Goal: Check status: Check status

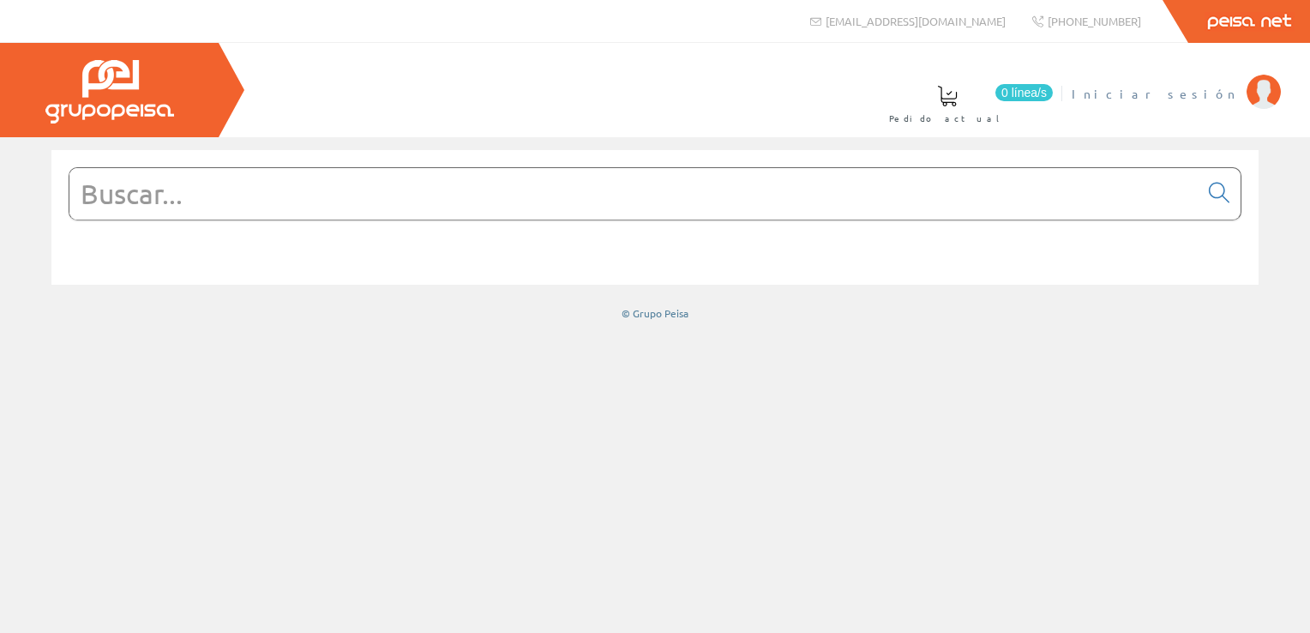
click at [1208, 93] on span "Iniciar sesión" at bounding box center [1154, 93] width 166 height 17
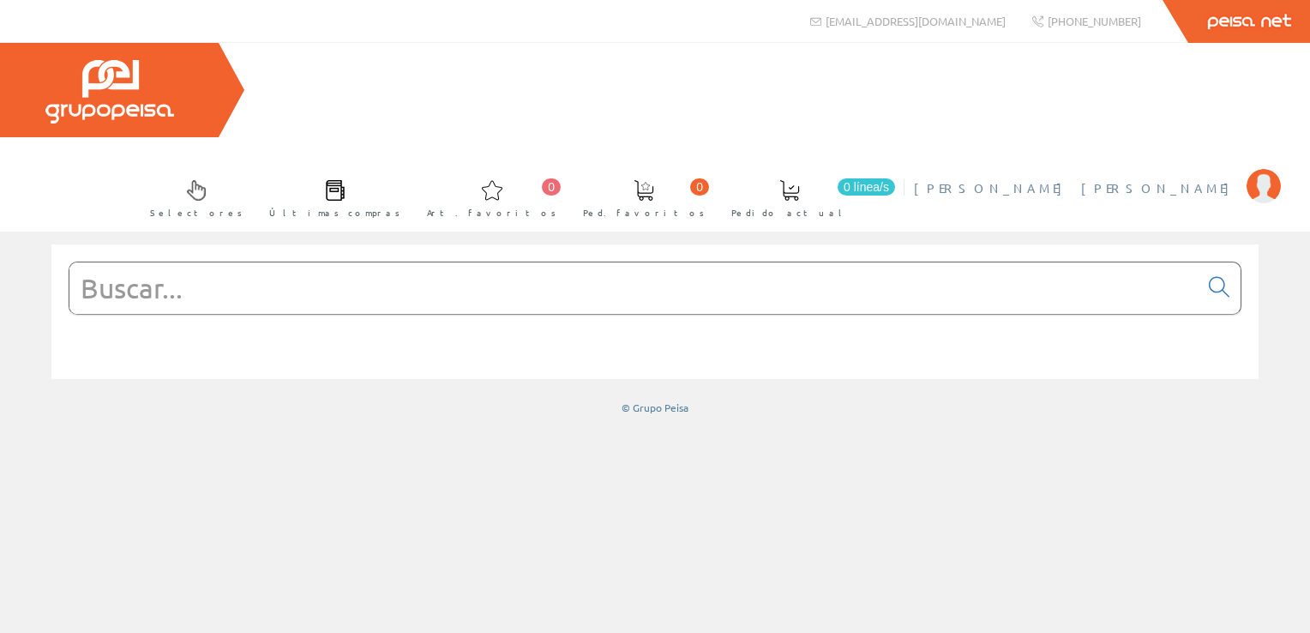
click at [1164, 179] on span "[PERSON_NAME] [PERSON_NAME]" at bounding box center [1076, 187] width 324 height 17
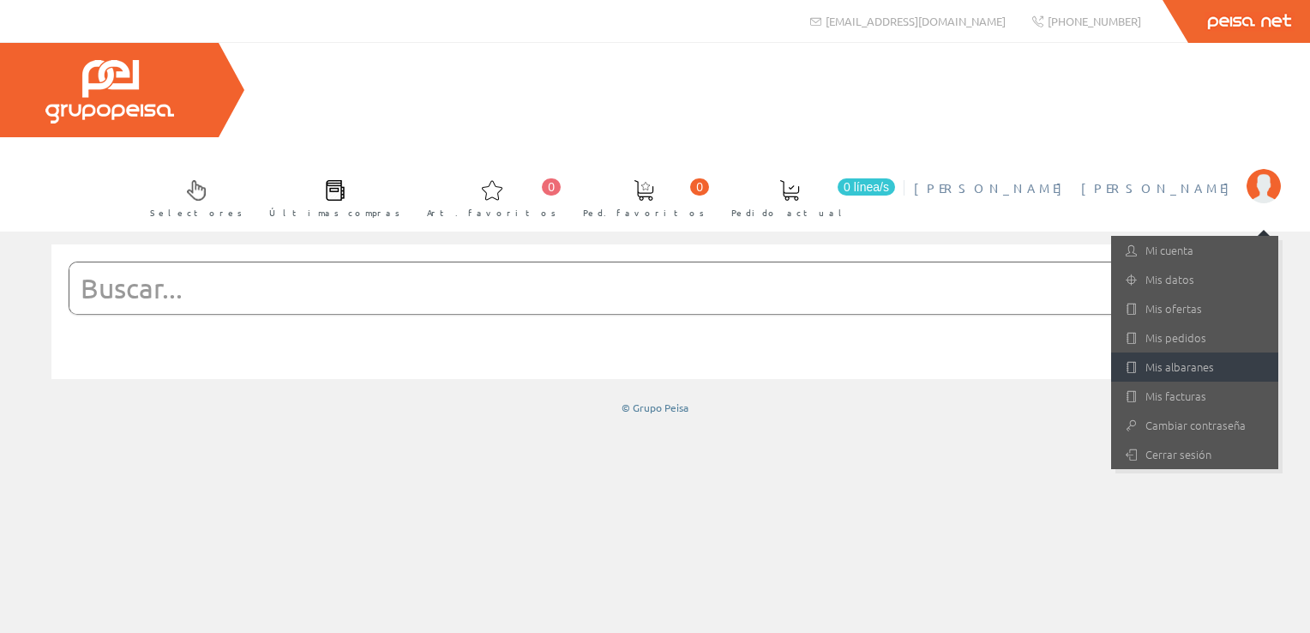
click at [1173, 352] on link "Mis albaranes" at bounding box center [1194, 366] width 167 height 29
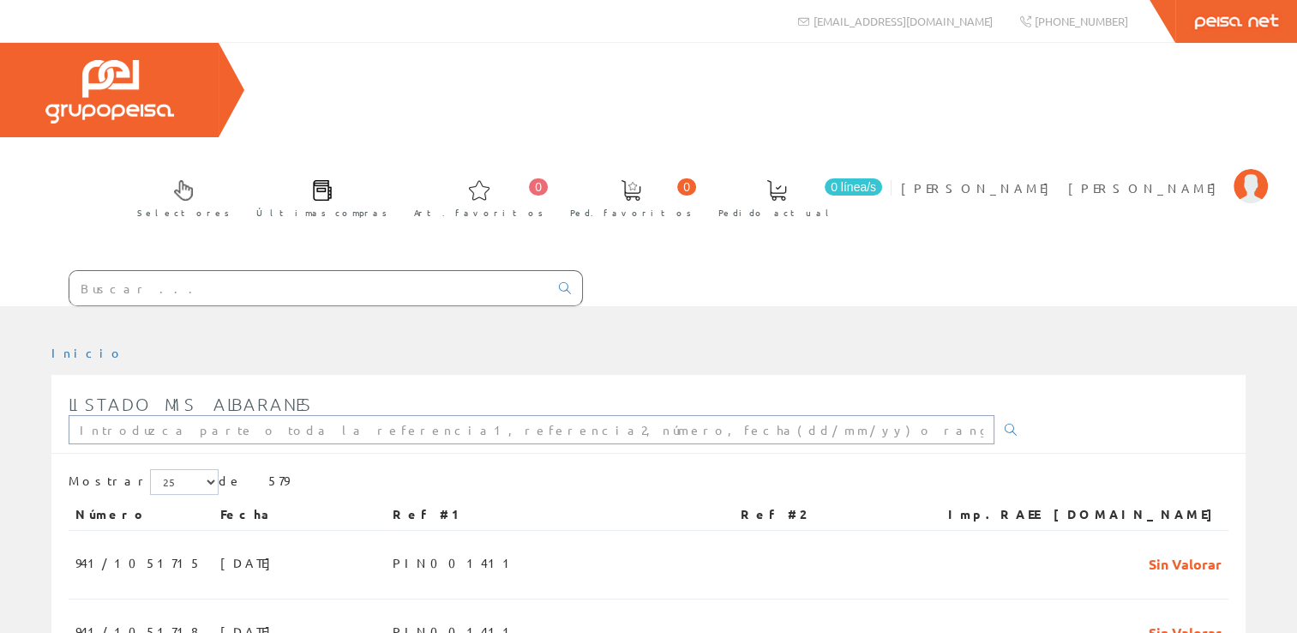
click at [195, 415] on input "text" at bounding box center [532, 429] width 926 height 29
paste input "PIN001308"
type input "PIN001308"
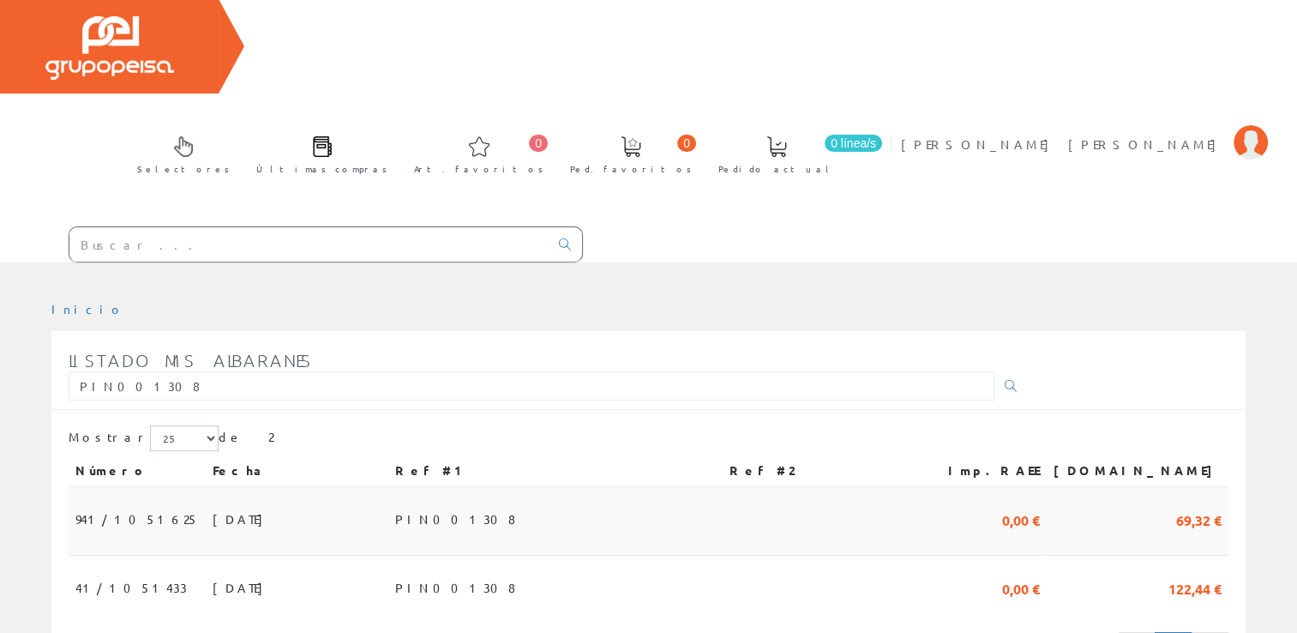
click at [213, 504] on span "02/09/2025" at bounding box center [242, 518] width 59 height 29
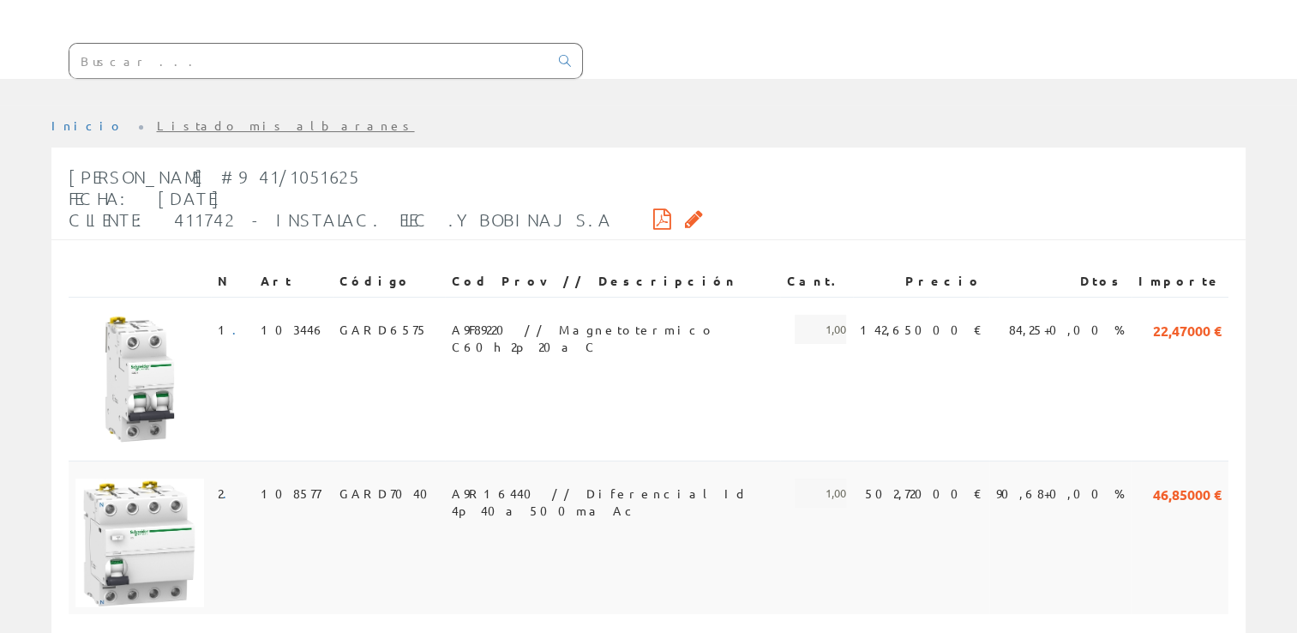
scroll to position [201, 0]
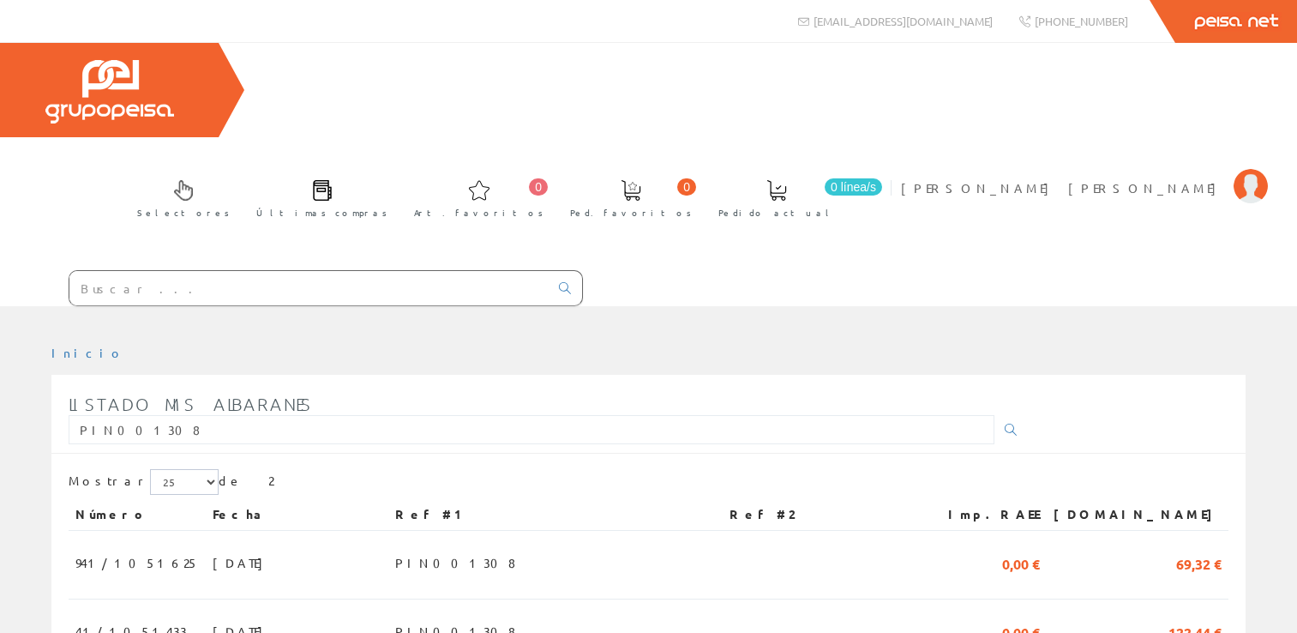
scroll to position [44, 0]
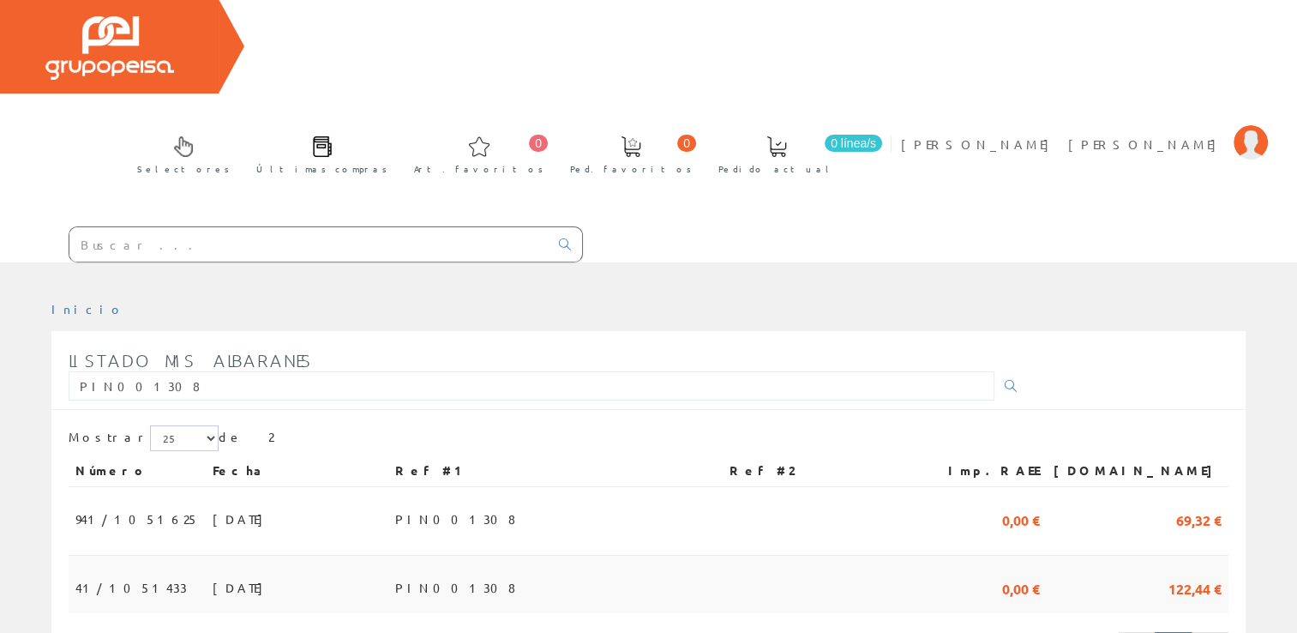
click at [267, 555] on td "26/08/2025" at bounding box center [297, 583] width 183 height 57
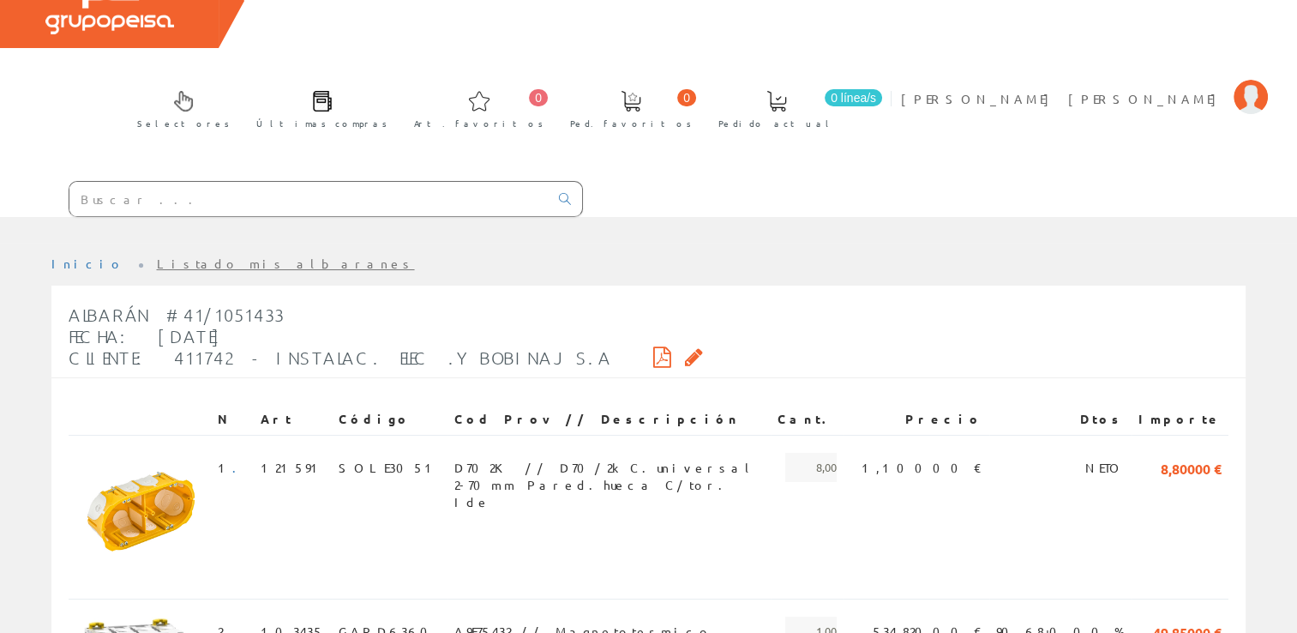
scroll to position [86, 0]
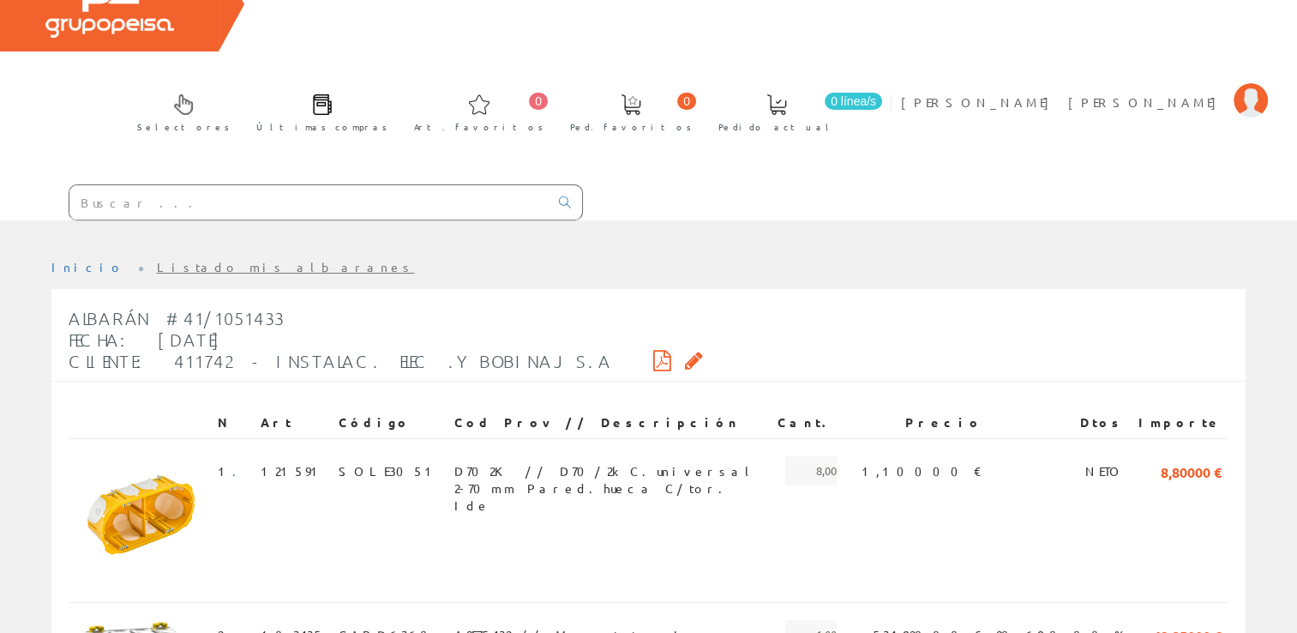
click at [653, 354] on icon at bounding box center [662, 360] width 18 height 12
click at [685, 354] on icon at bounding box center [694, 360] width 18 height 12
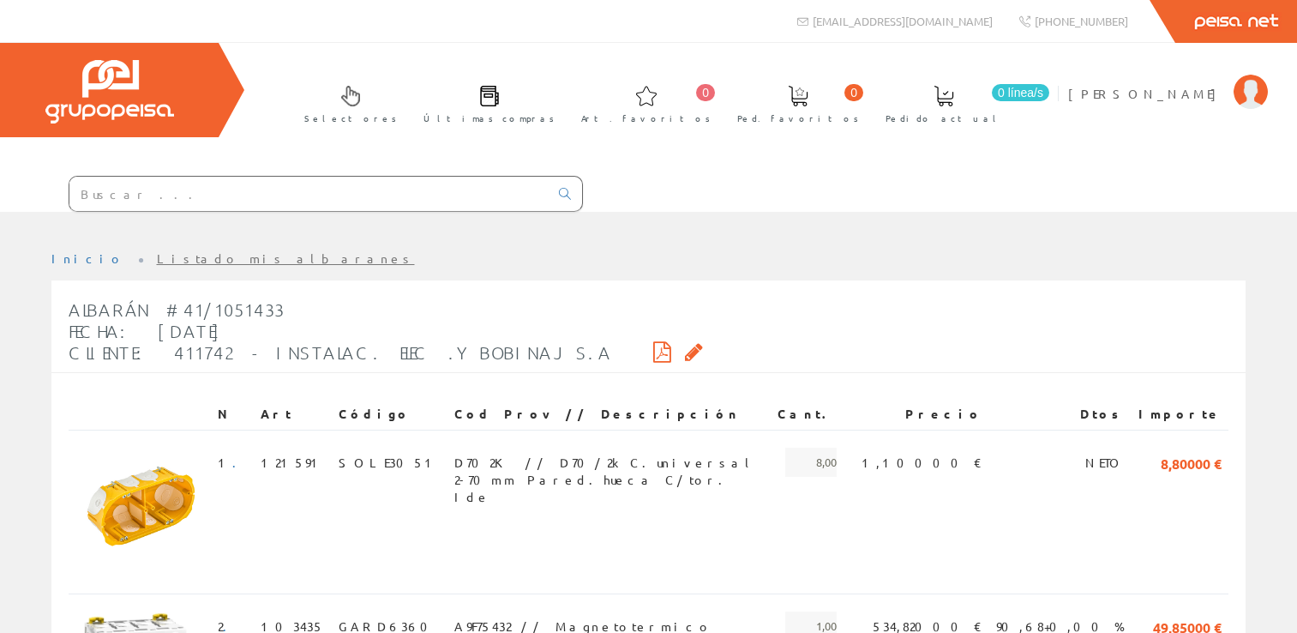
scroll to position [86, 0]
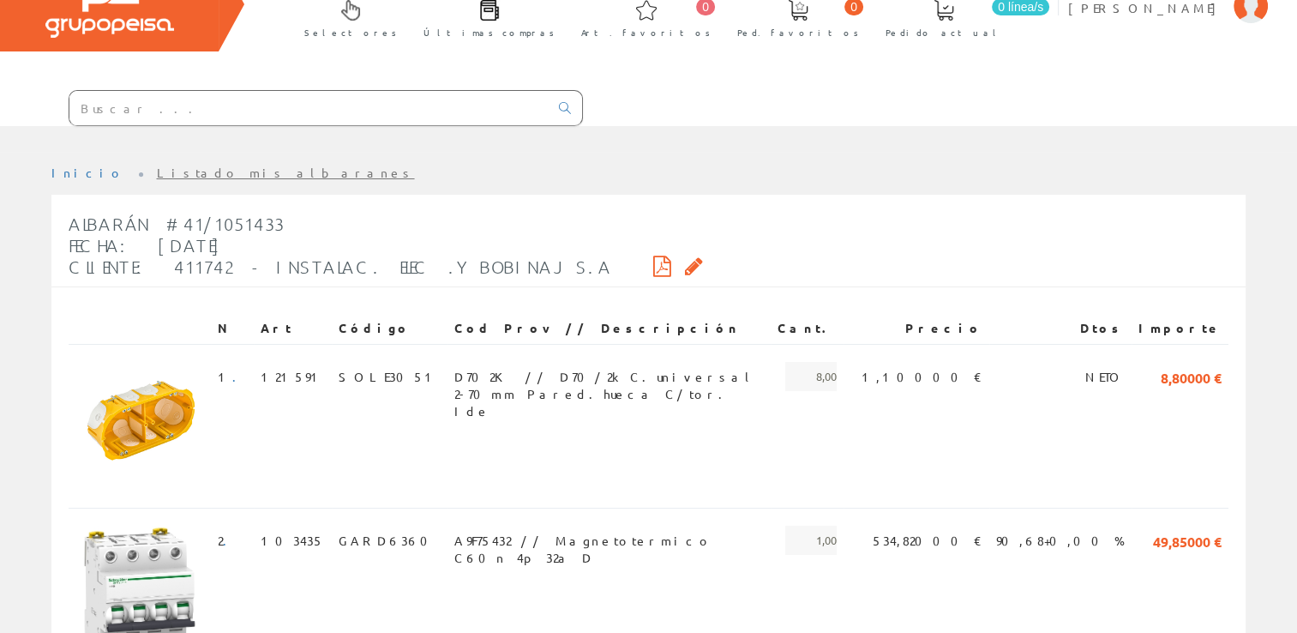
click at [681, 218] on div "Albarán #41/1051433 Fecha: 26/08/2025 Cliente: 411742 - INSTALAC. ELEC .Y BOBIN…" at bounding box center [648, 246] width 1194 height 82
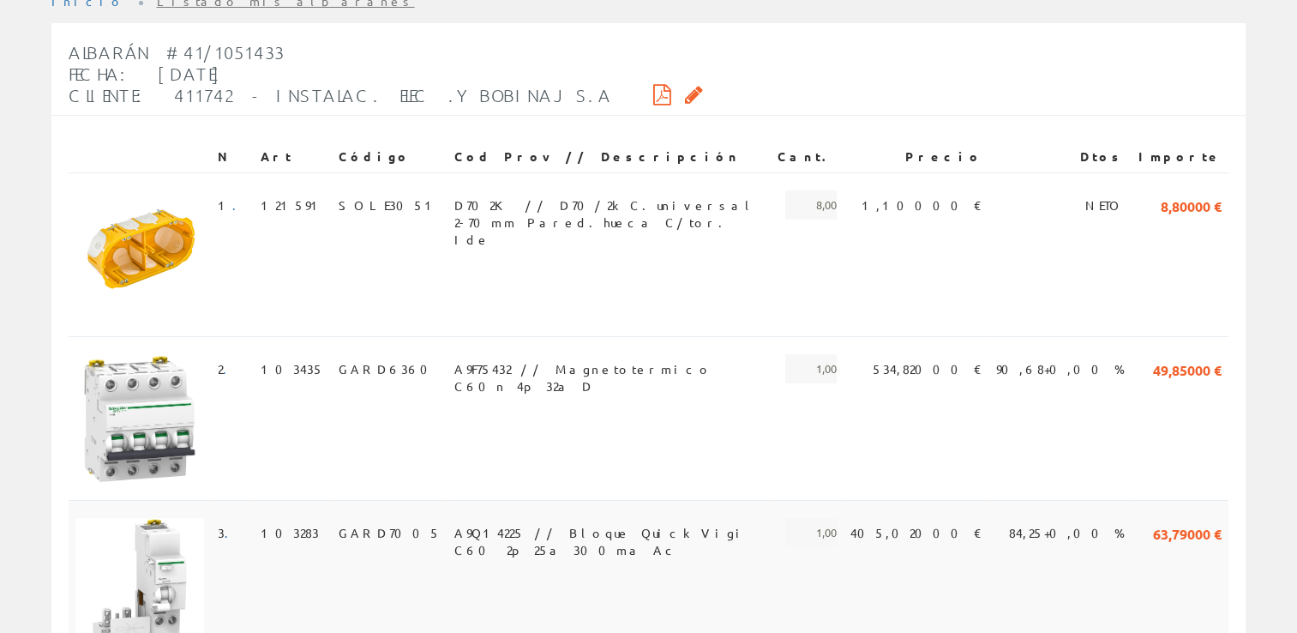
scroll to position [171, 0]
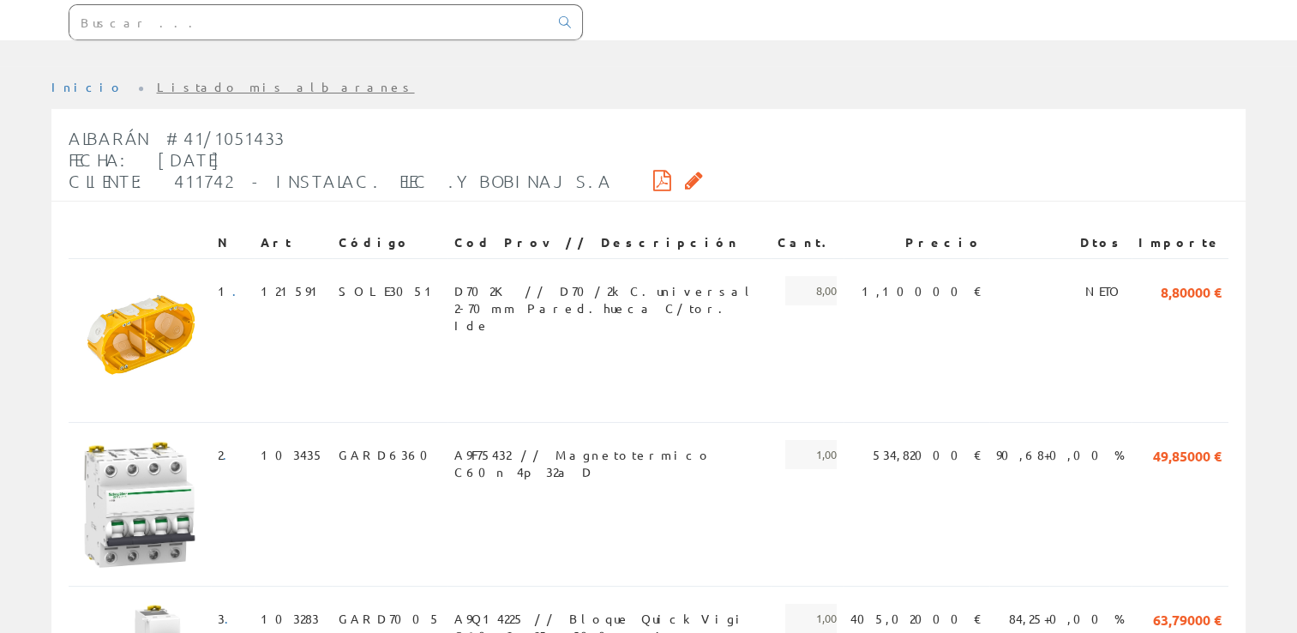
click at [685, 178] on icon at bounding box center [694, 180] width 18 height 12
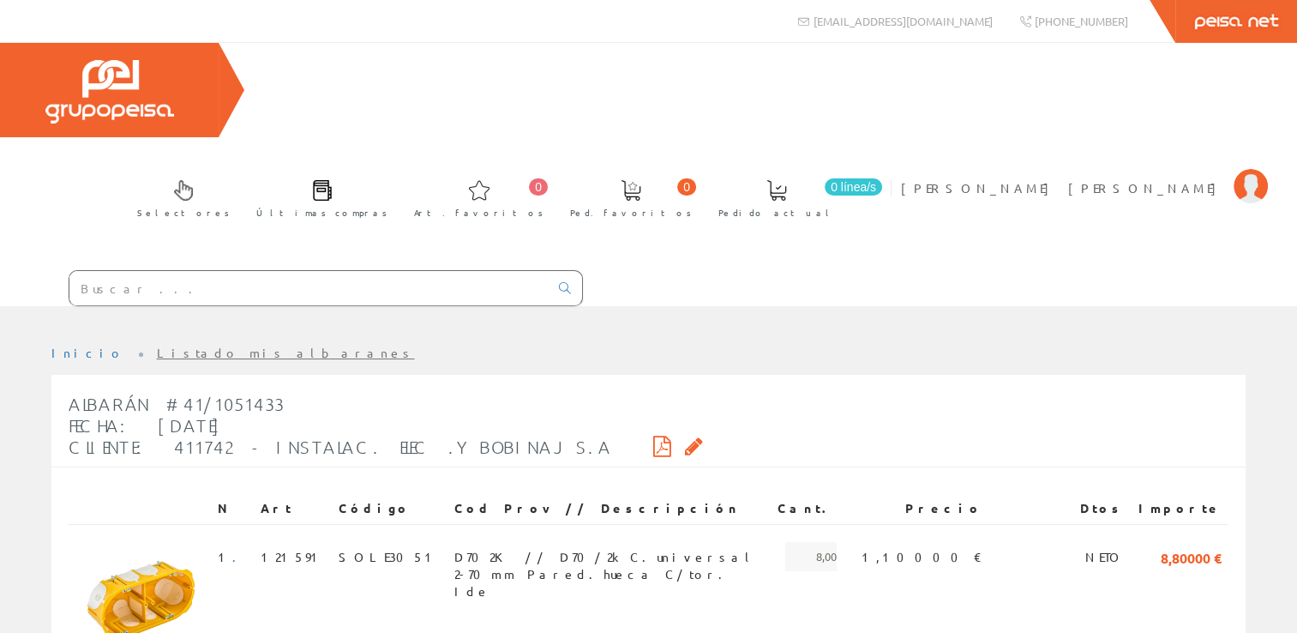
click at [157, 345] on link "Listado mis albaranes" at bounding box center [286, 352] width 258 height 15
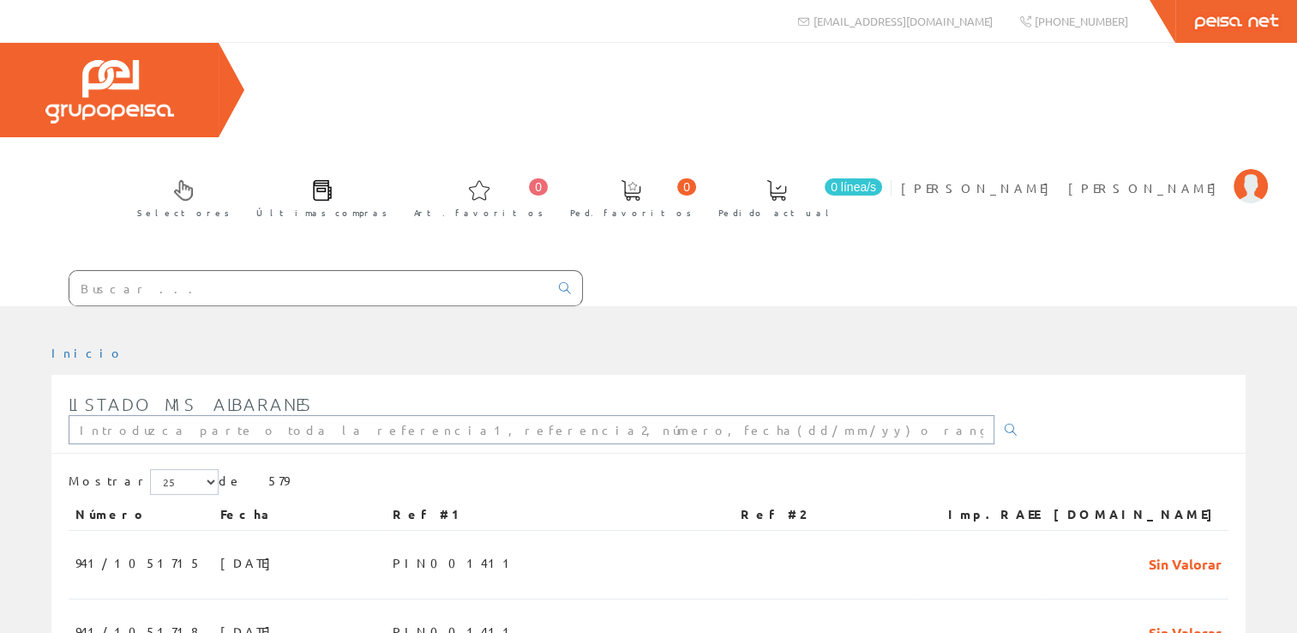
click at [225, 415] on input "text" at bounding box center [532, 429] width 926 height 29
paste input "PIN001160"
type input "PIN001160"
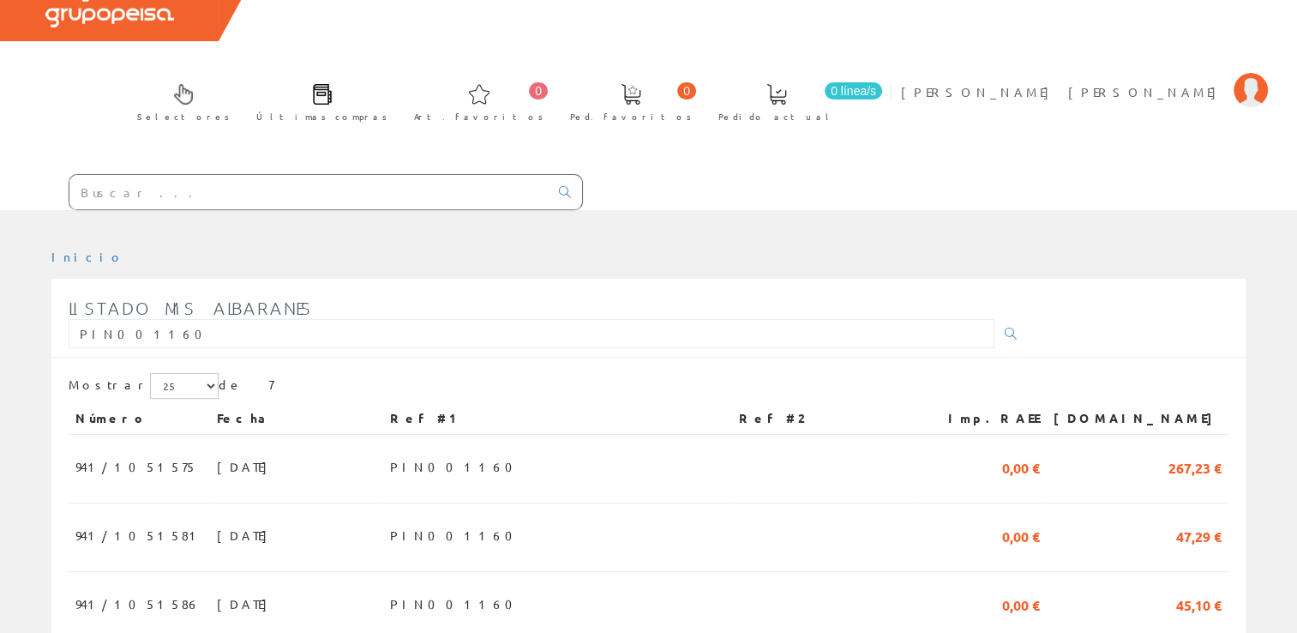
scroll to position [86, 0]
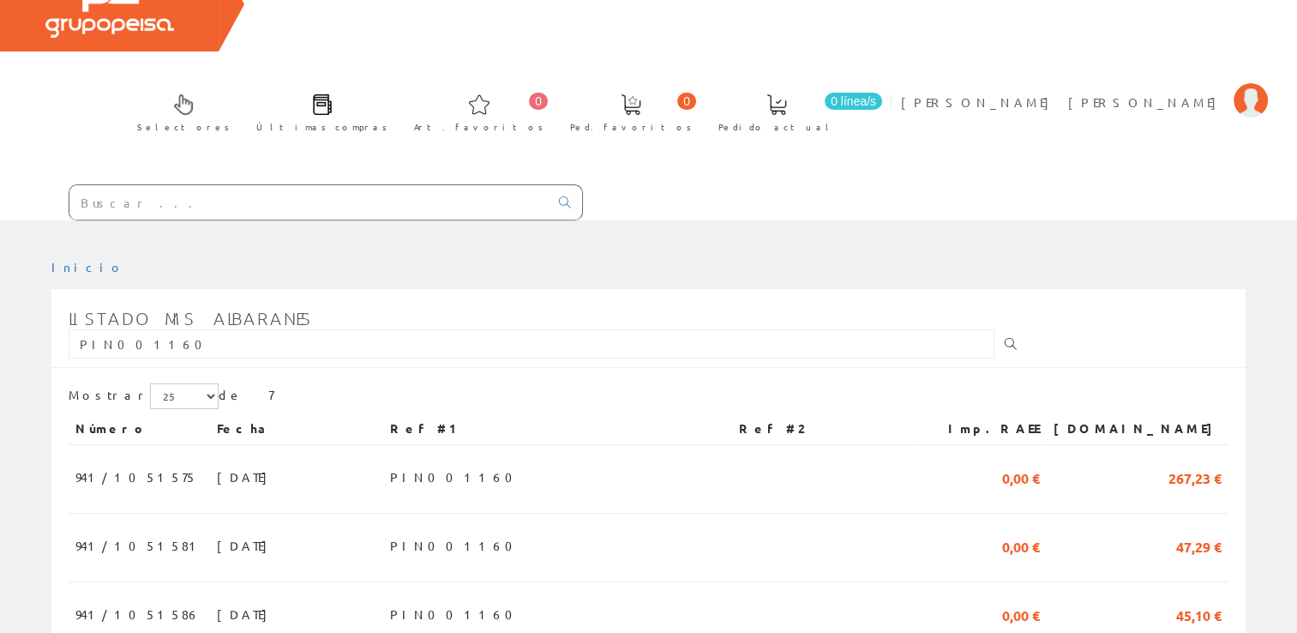
click at [993, 329] on link at bounding box center [1010, 343] width 34 height 29
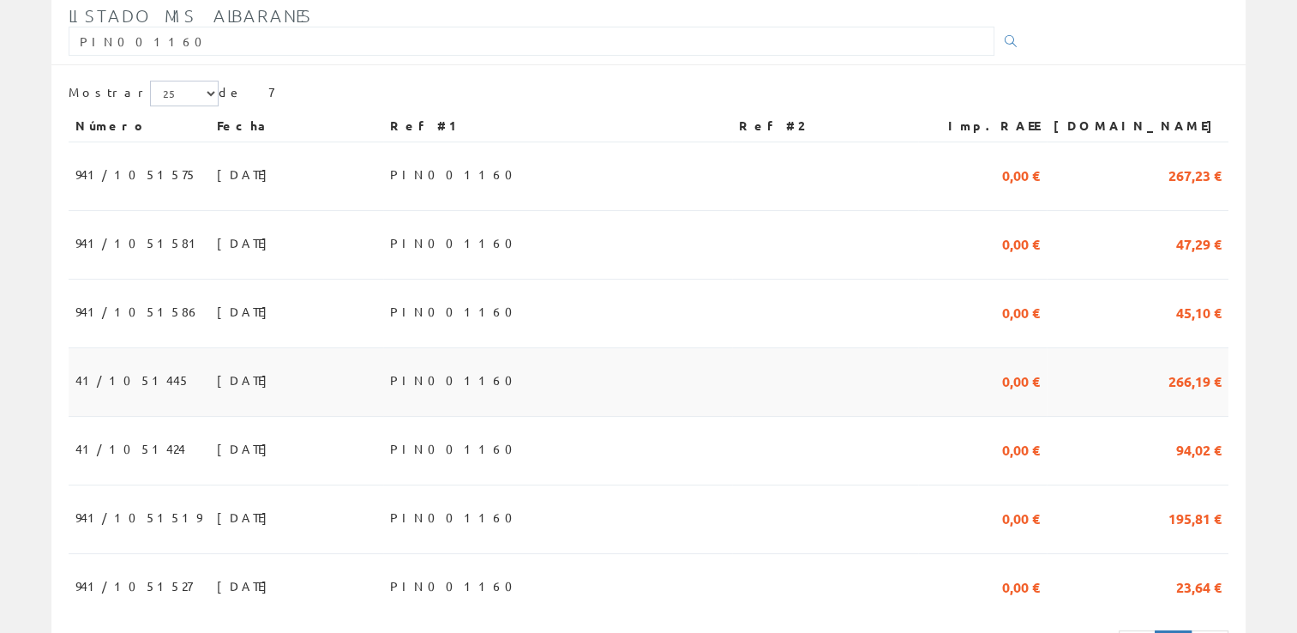
scroll to position [303, 0]
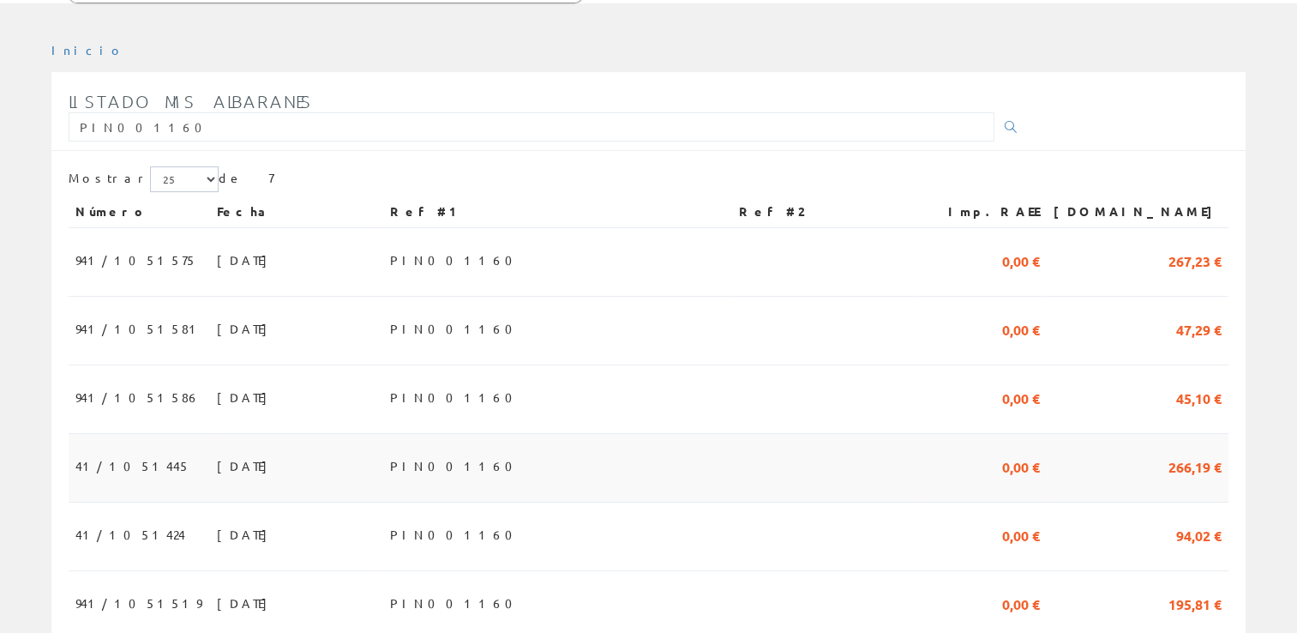
click at [523, 451] on span "PIN001160" at bounding box center [456, 465] width 133 height 29
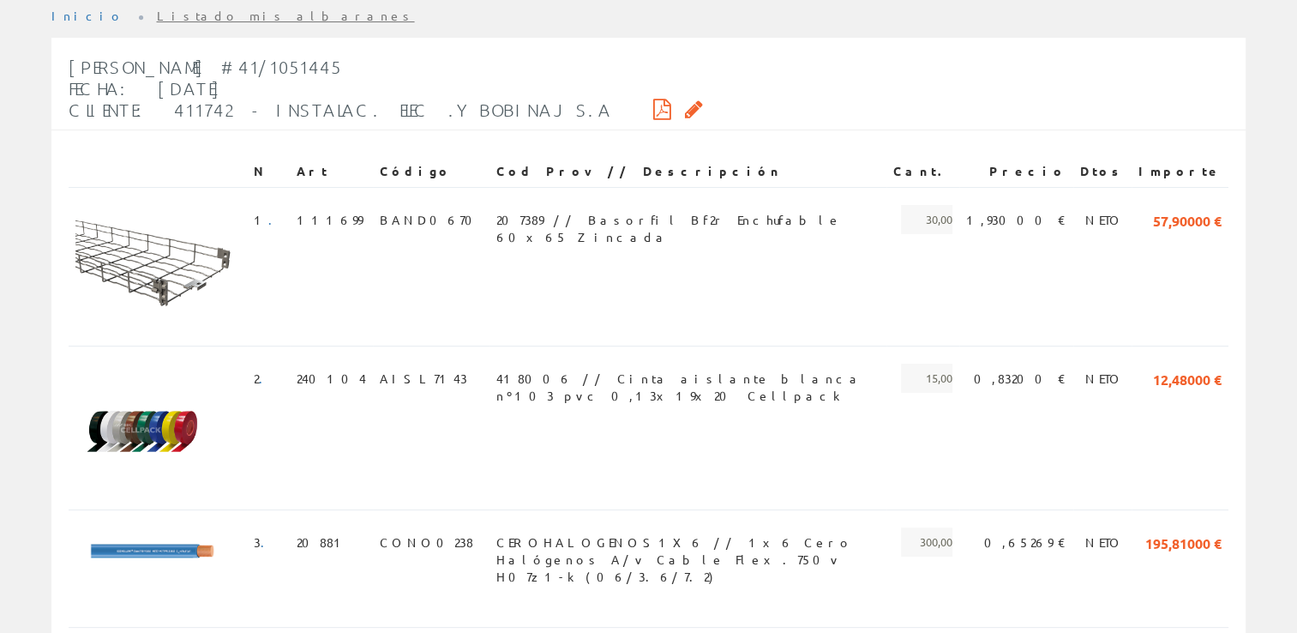
scroll to position [343, 0]
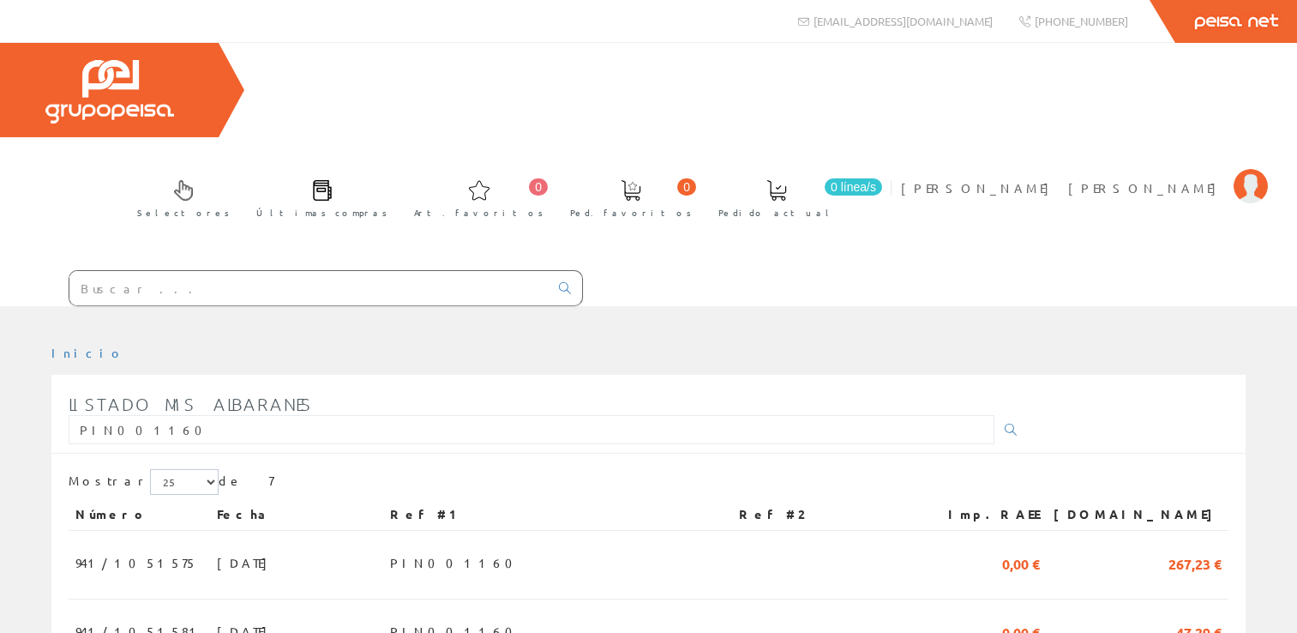
scroll to position [303, 0]
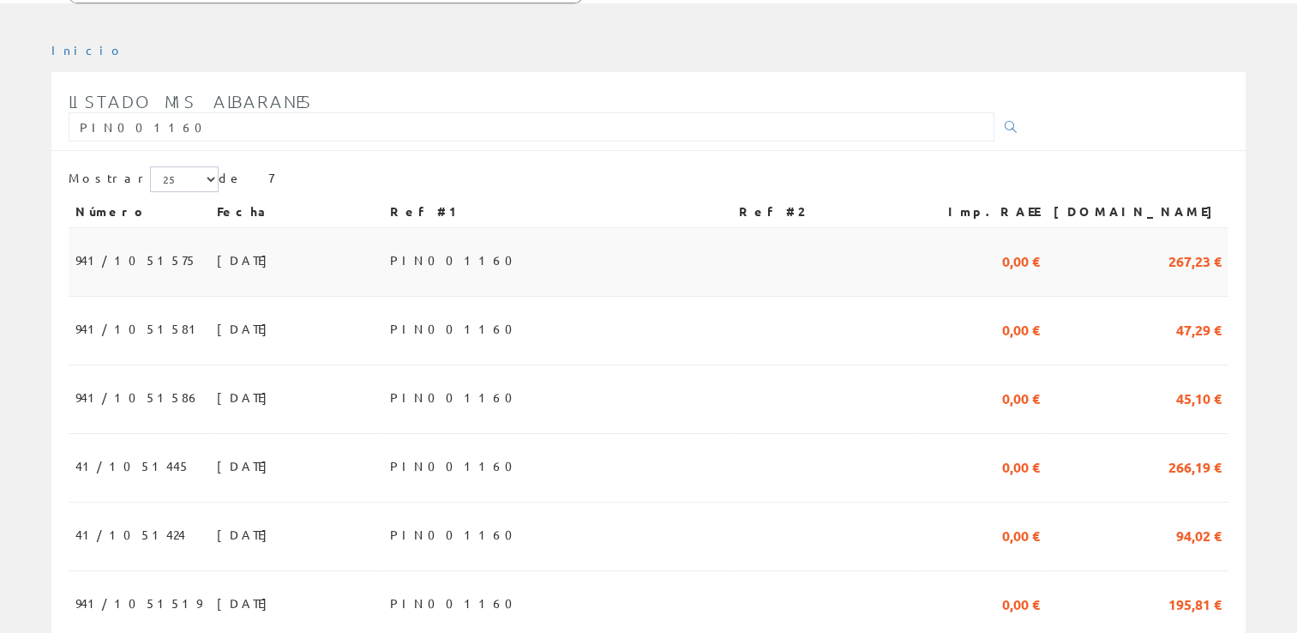
click at [498, 245] on span "PIN001160" at bounding box center [456, 259] width 133 height 29
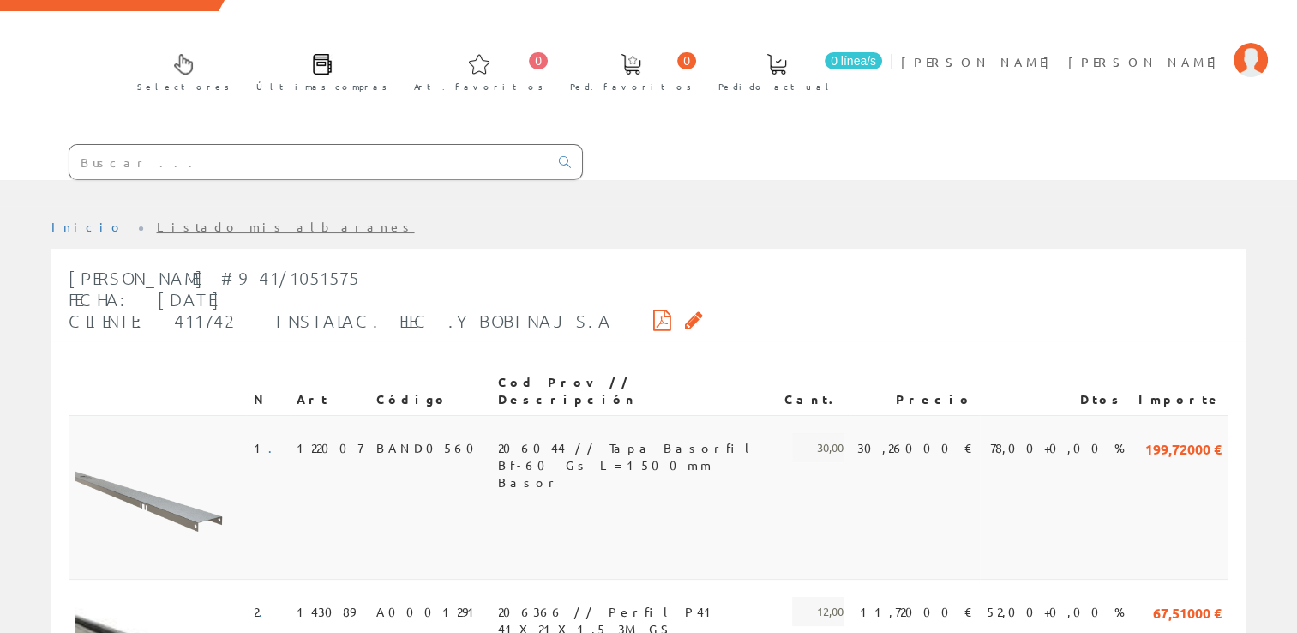
scroll to position [281, 0]
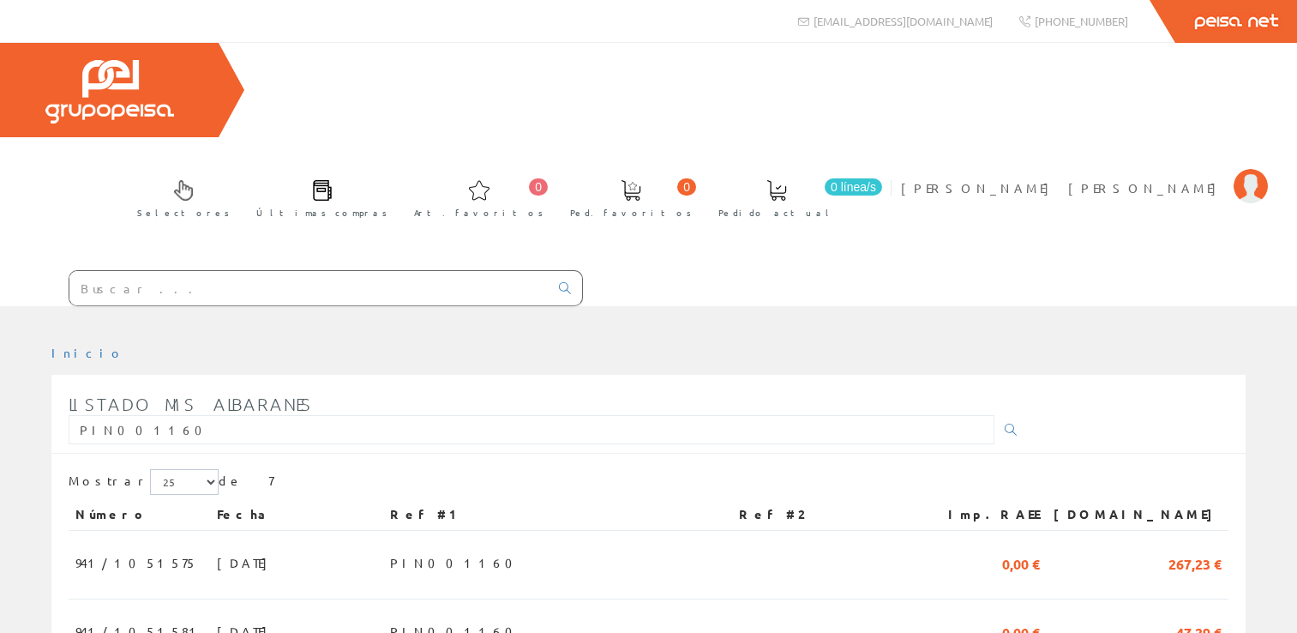
scroll to position [303, 0]
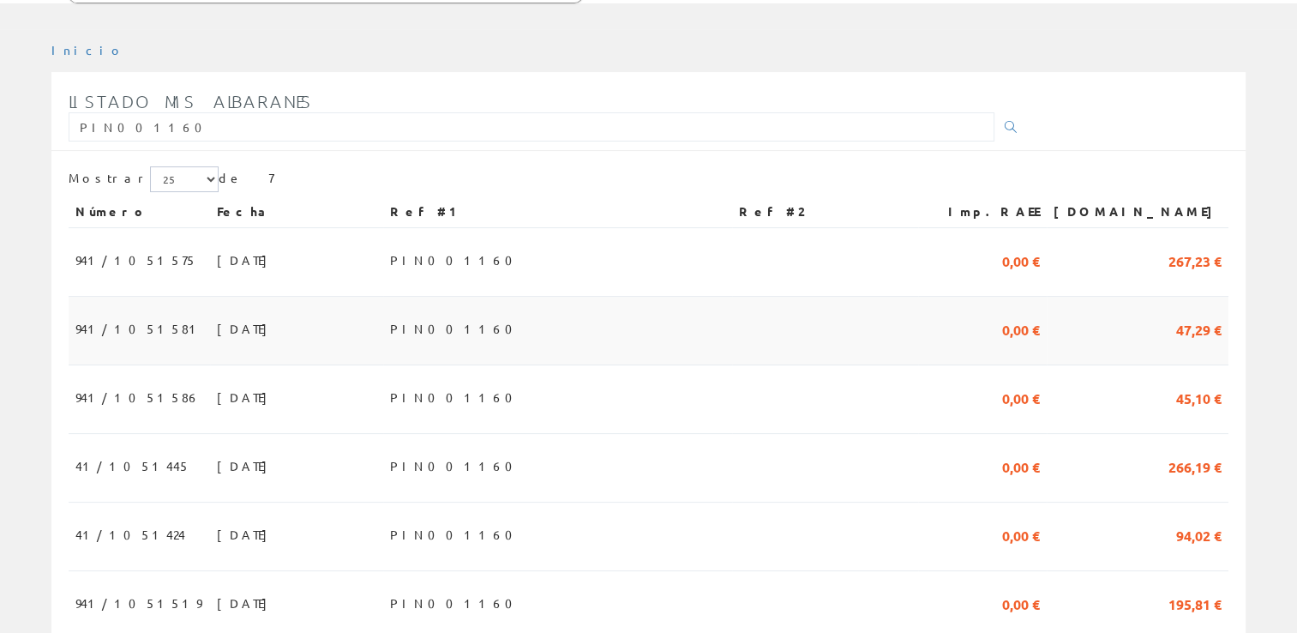
click at [501, 314] on span "PIN001160" at bounding box center [456, 328] width 133 height 29
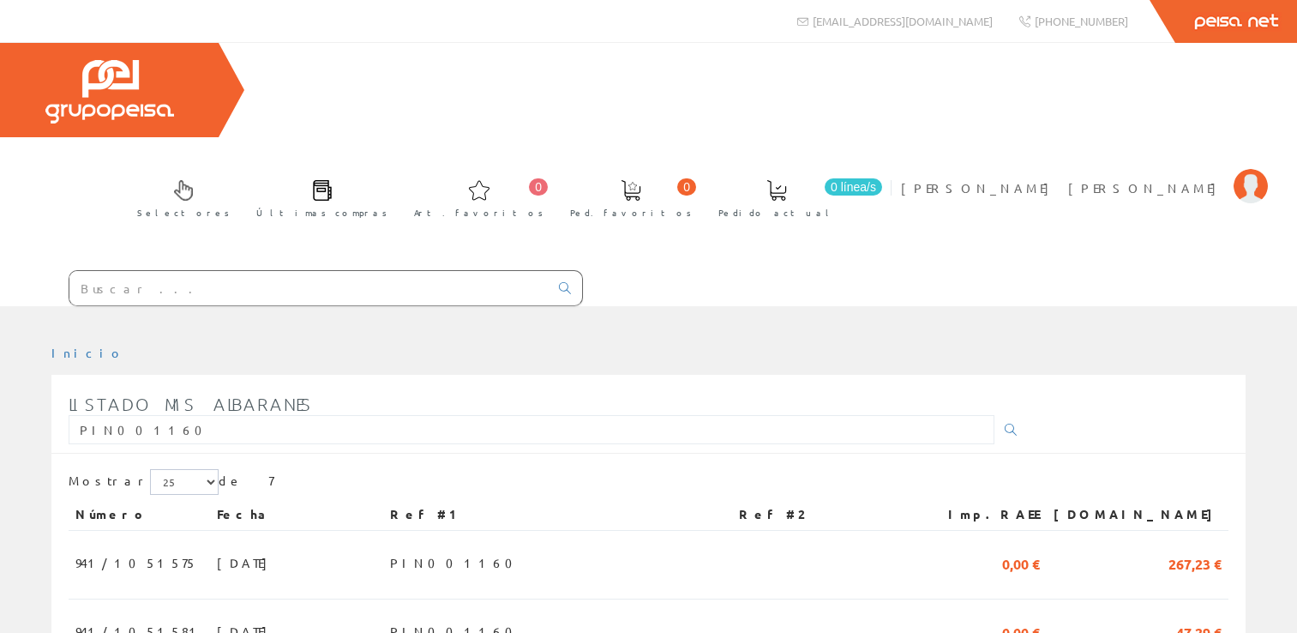
scroll to position [303, 0]
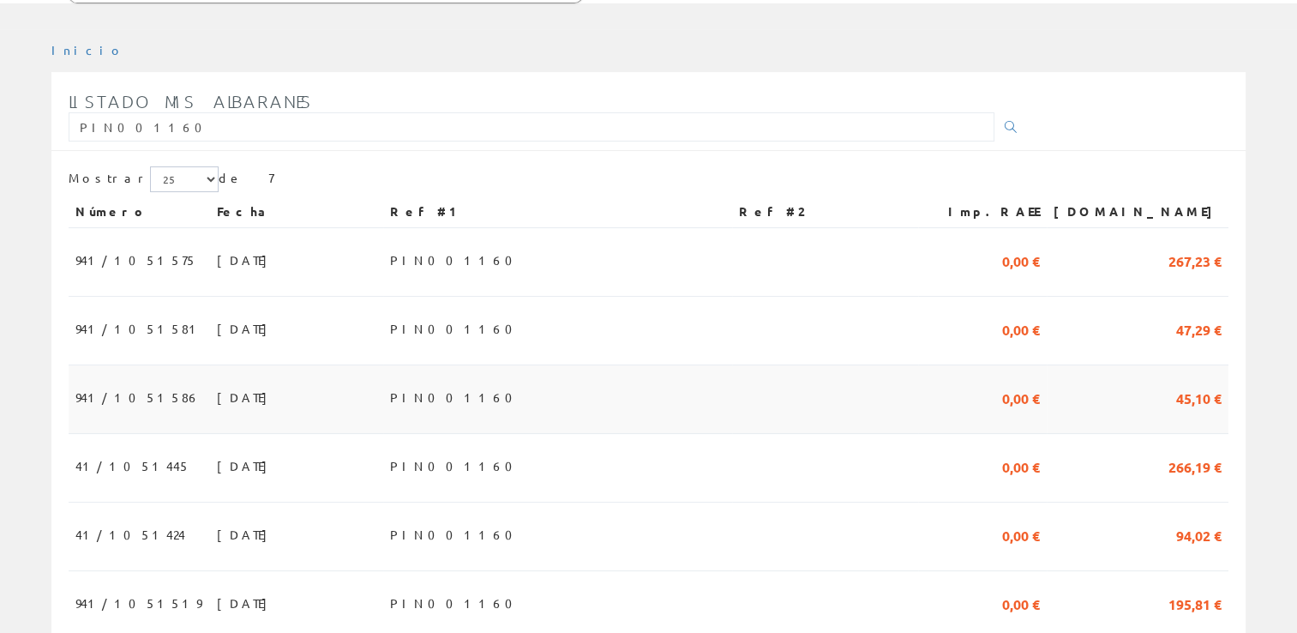
click at [523, 382] on span "PIN001160" at bounding box center [456, 396] width 133 height 29
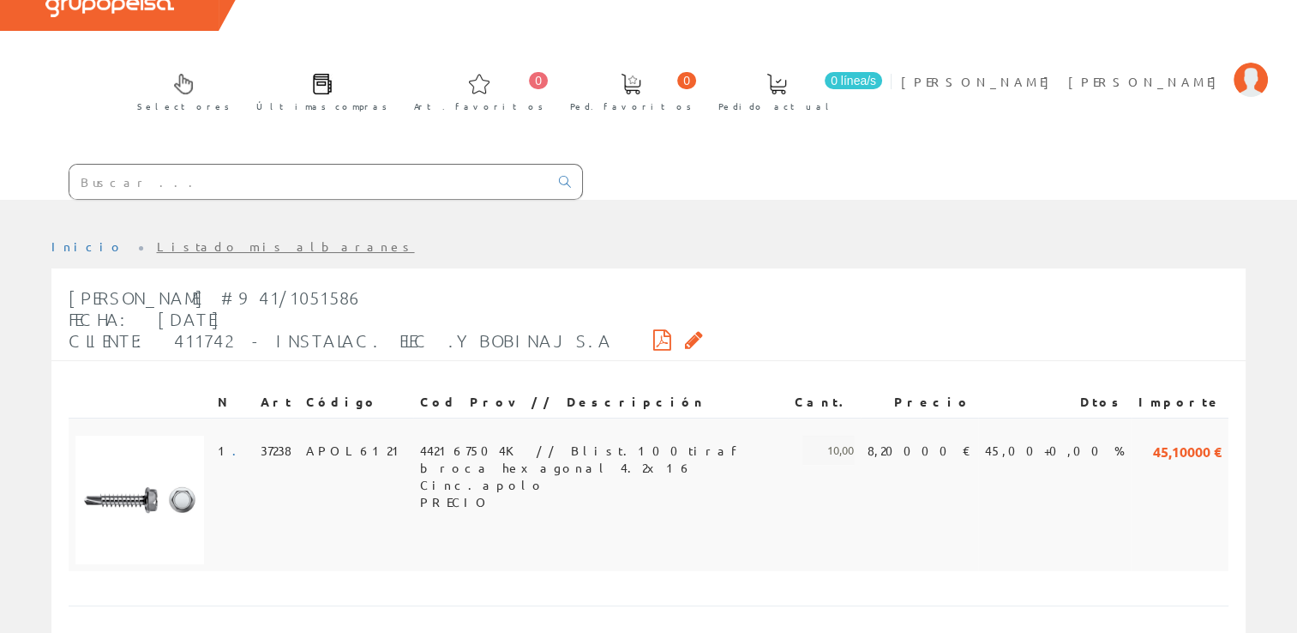
scroll to position [123, 0]
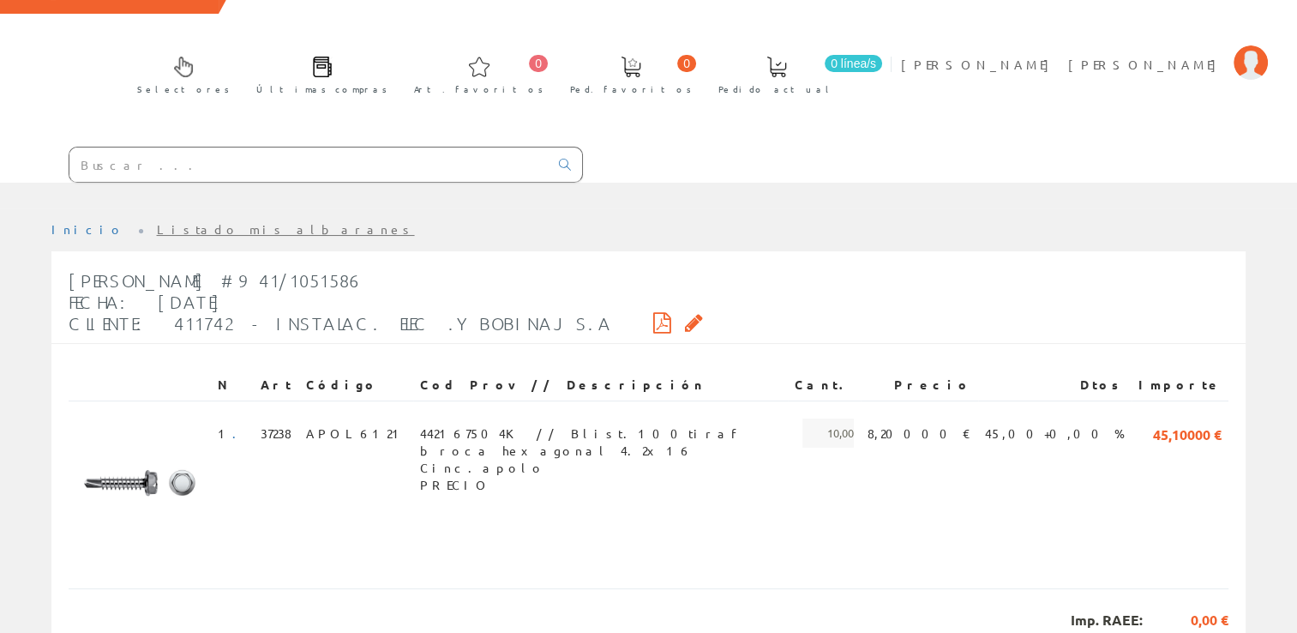
click at [653, 316] on icon at bounding box center [662, 322] width 18 height 12
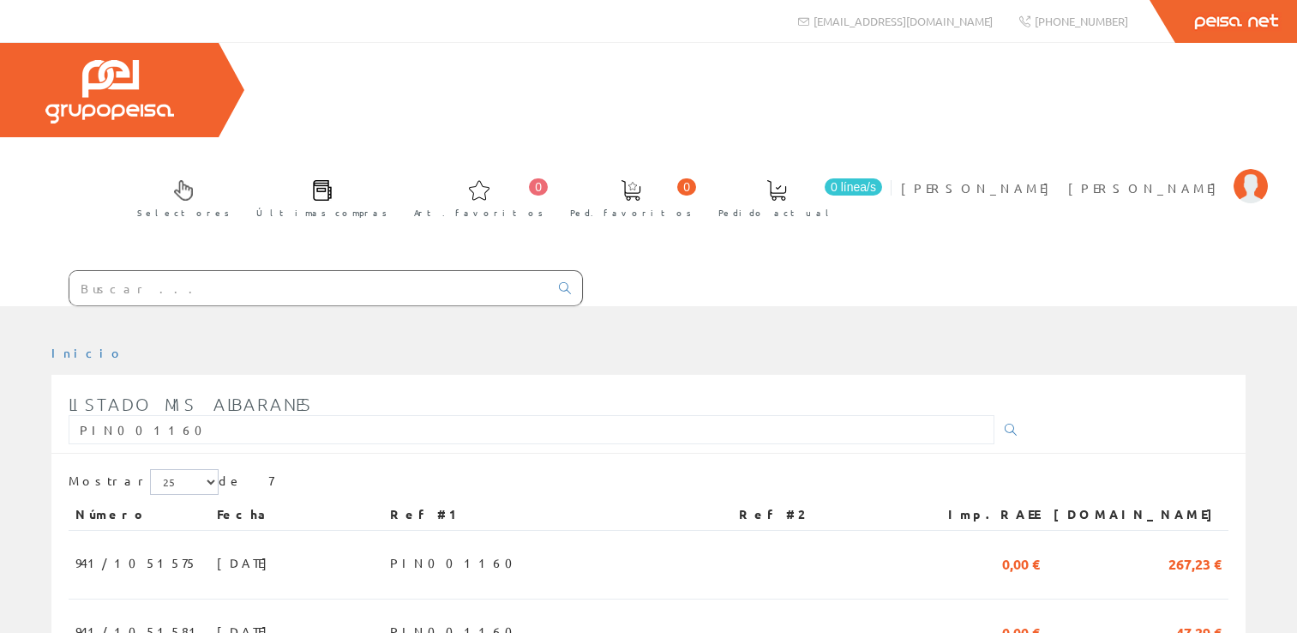
scroll to position [303, 0]
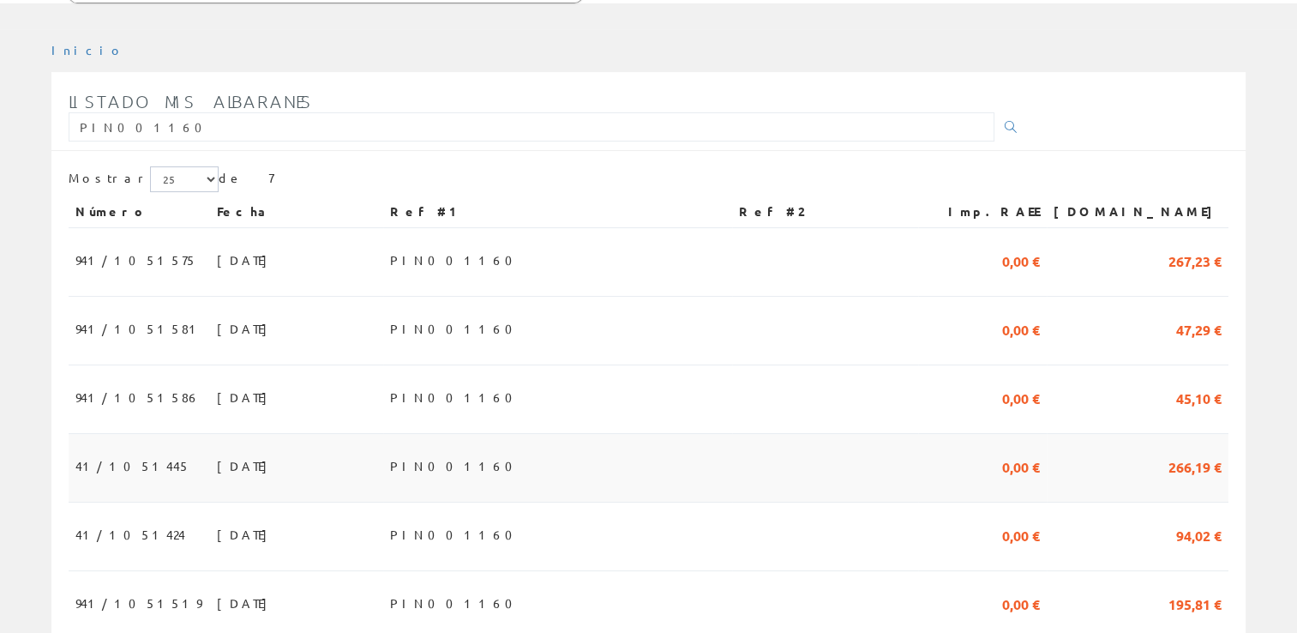
click at [797, 434] on td at bounding box center [825, 468] width 186 height 69
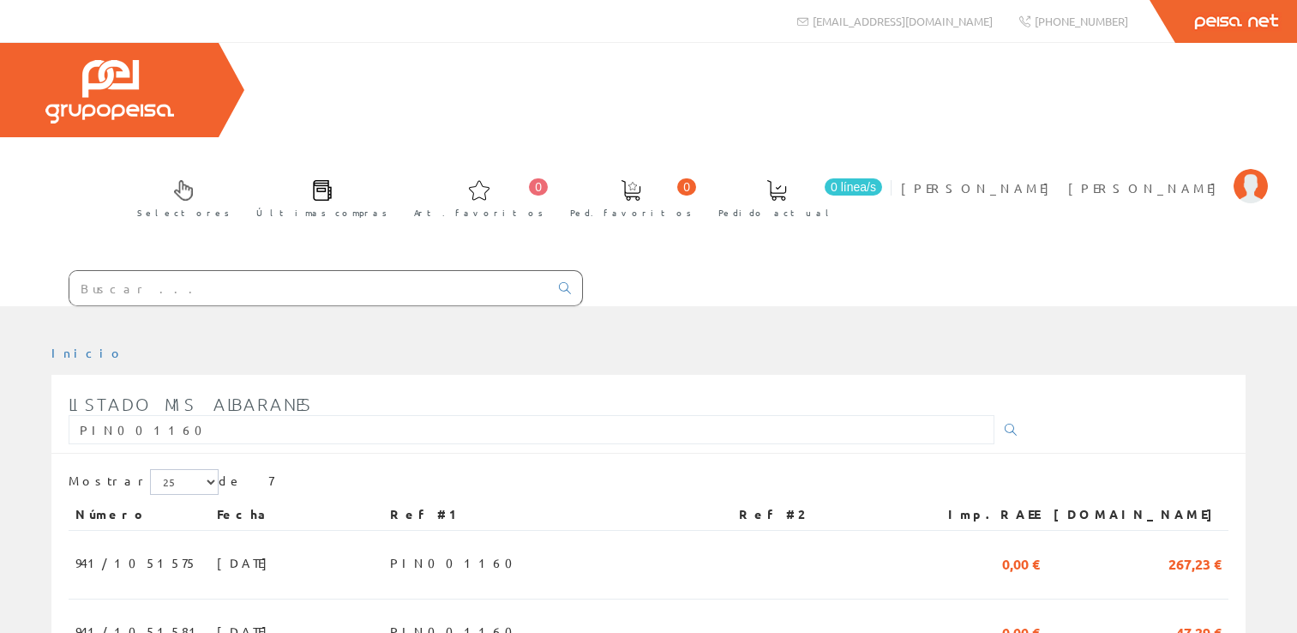
scroll to position [303, 0]
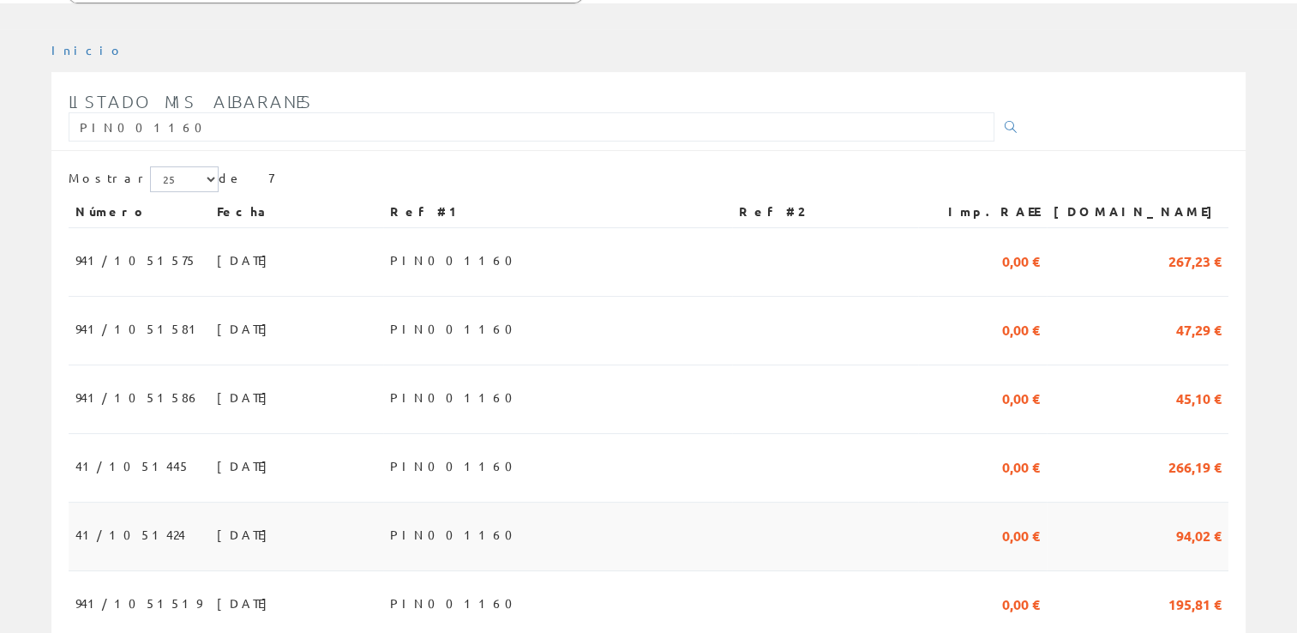
click at [784, 502] on td at bounding box center [825, 536] width 186 height 69
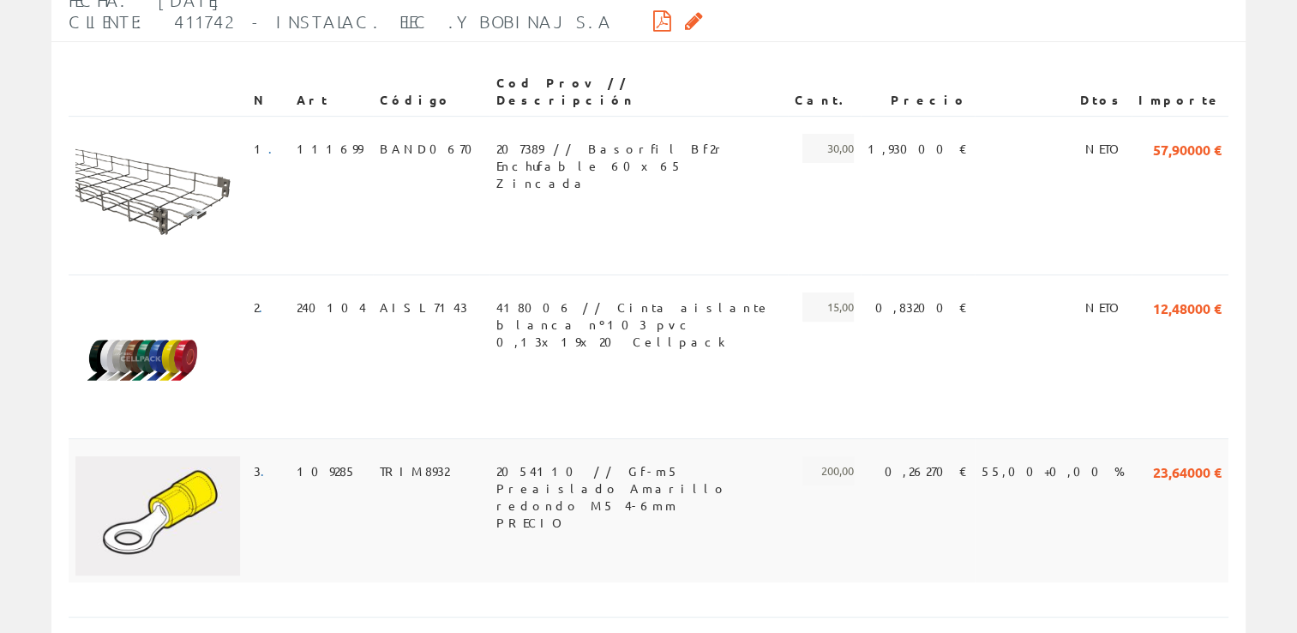
scroll to position [429, 0]
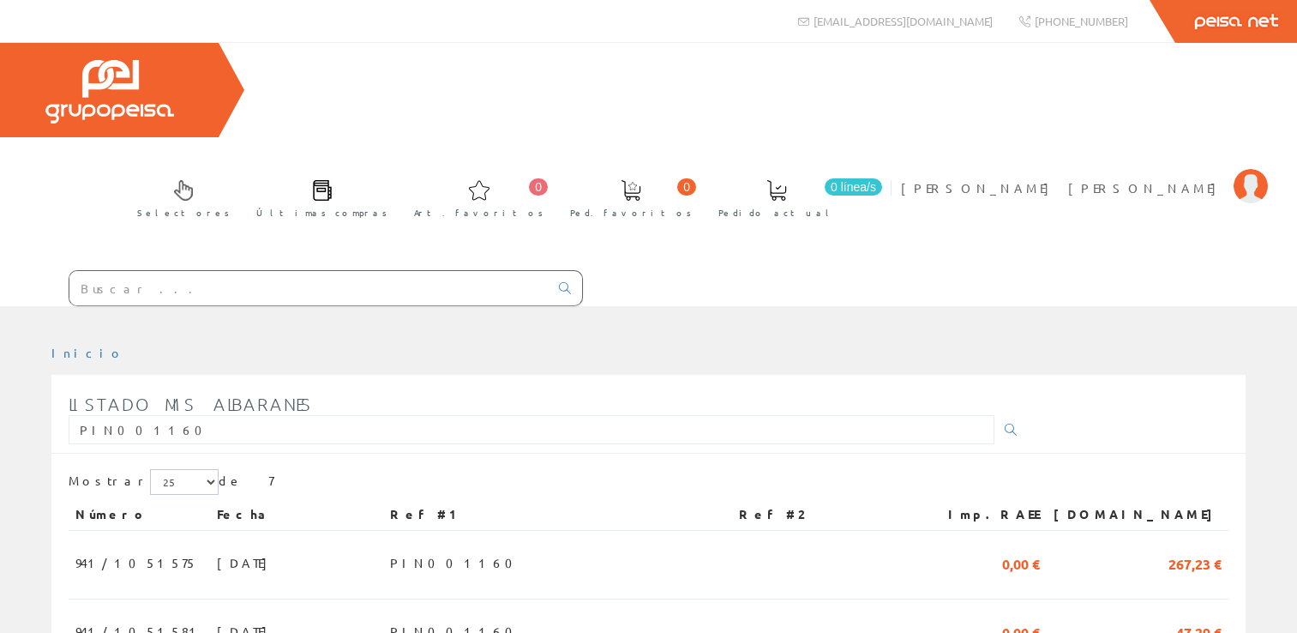
scroll to position [303, 0]
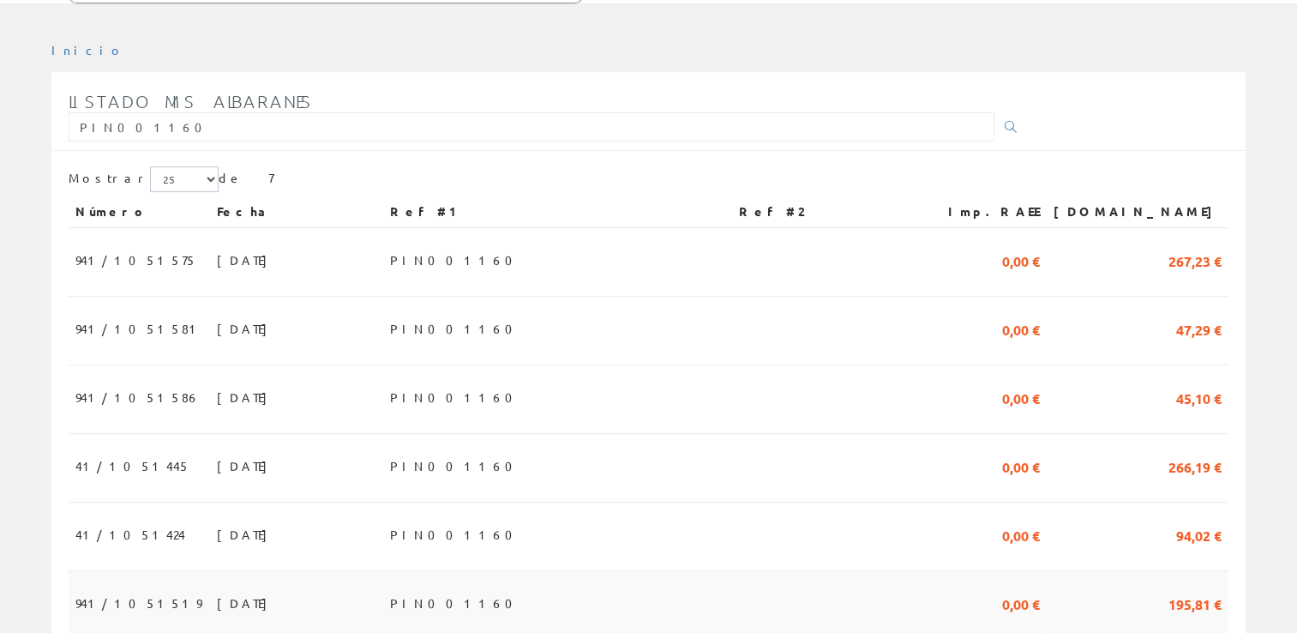
click at [732, 571] on td "PIN001160" at bounding box center [557, 605] width 349 height 69
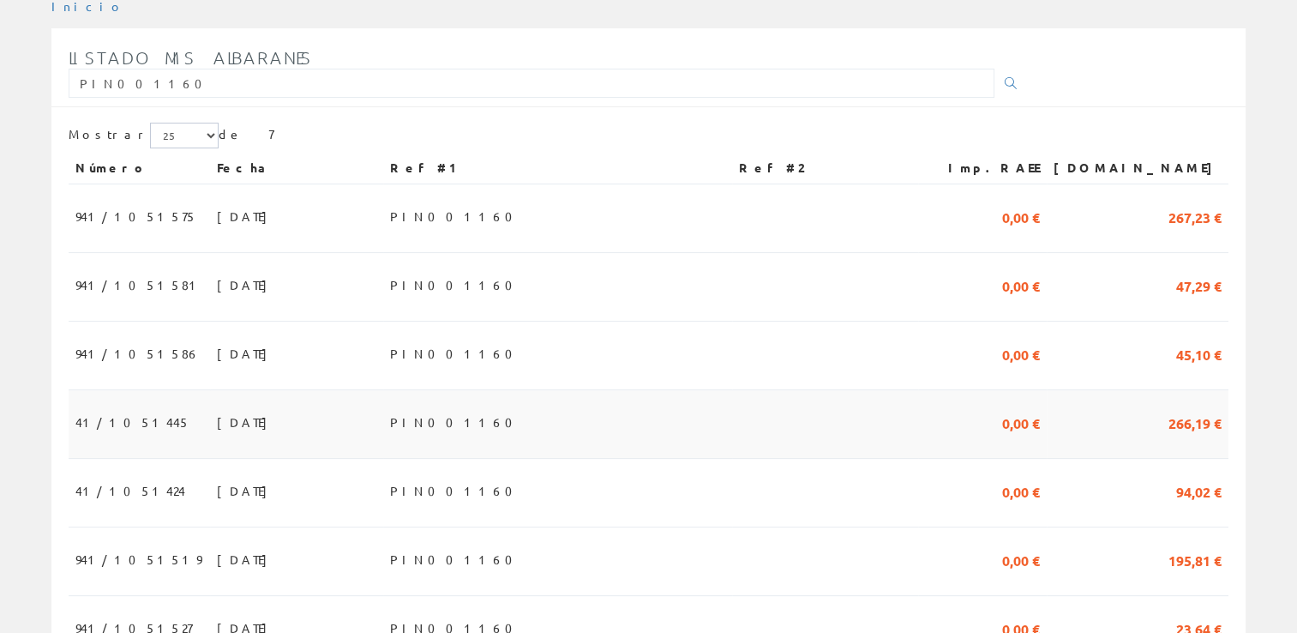
scroll to position [388, 0]
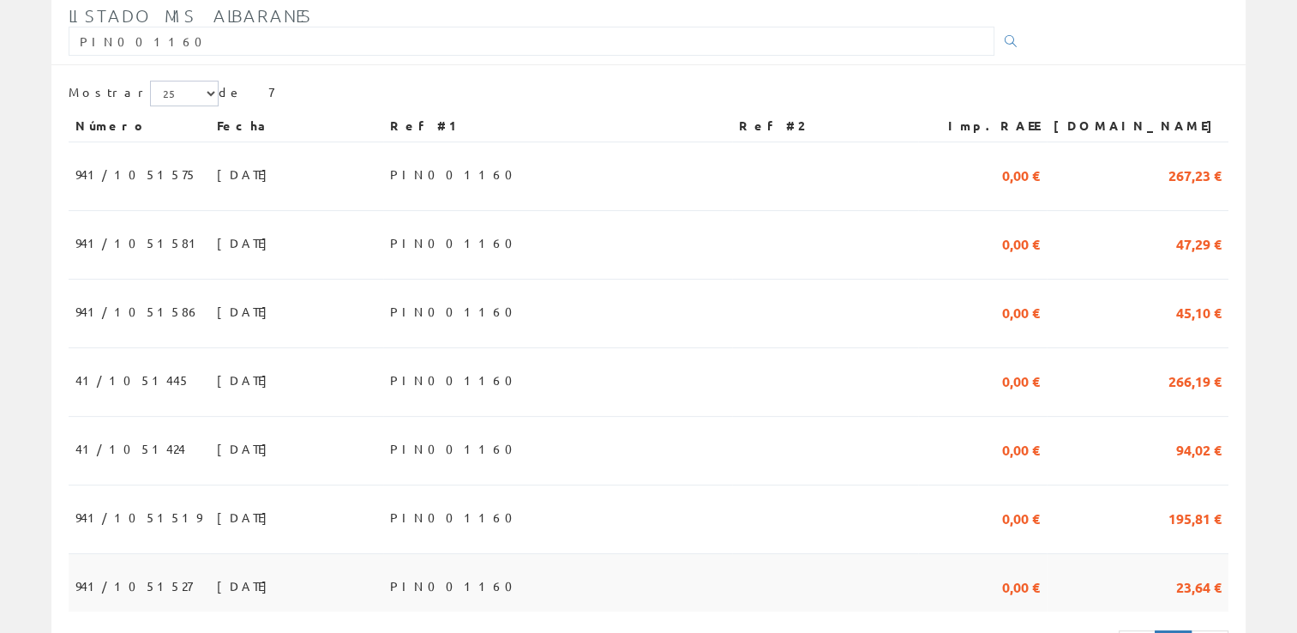
click at [631, 554] on td "PIN001160" at bounding box center [557, 582] width 349 height 57
click at [546, 485] on td "PIN001160" at bounding box center [557, 519] width 349 height 69
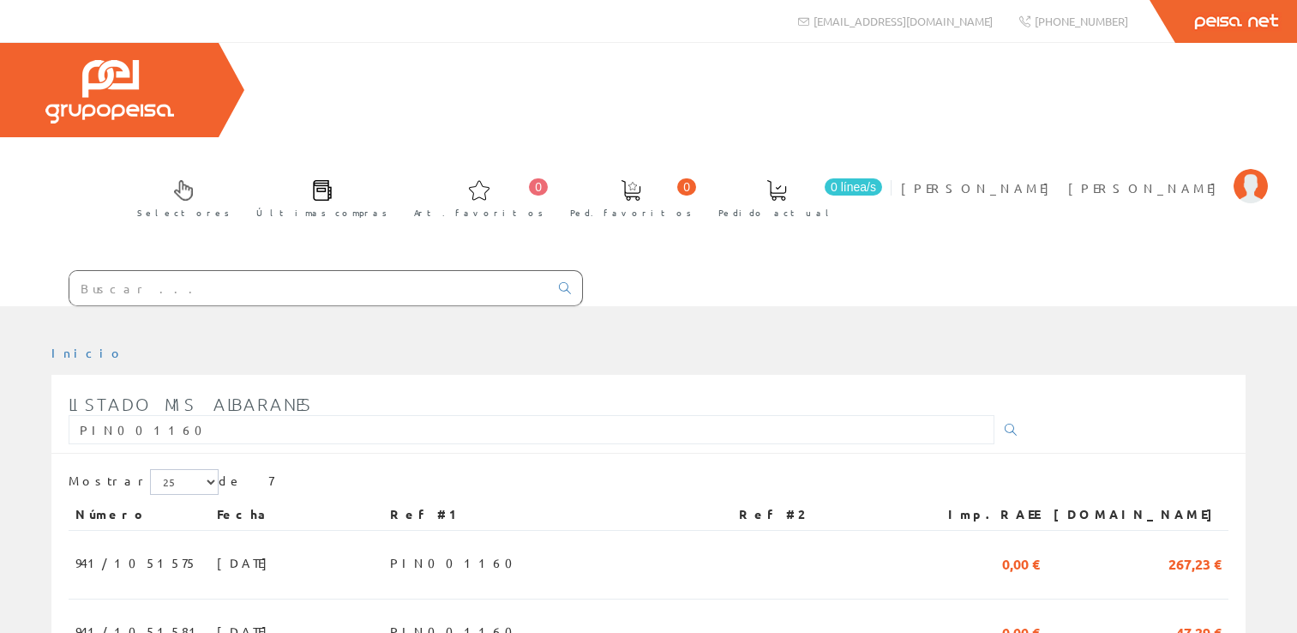
scroll to position [383, 0]
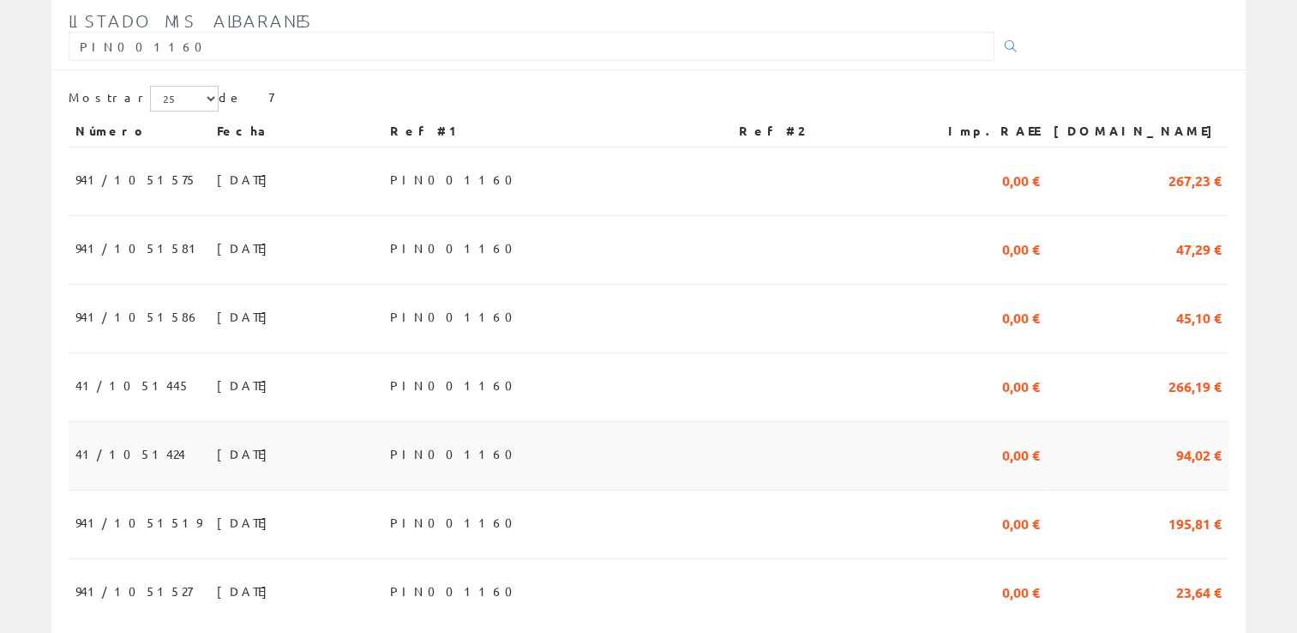
click at [383, 422] on td "[DATE]" at bounding box center [296, 456] width 173 height 69
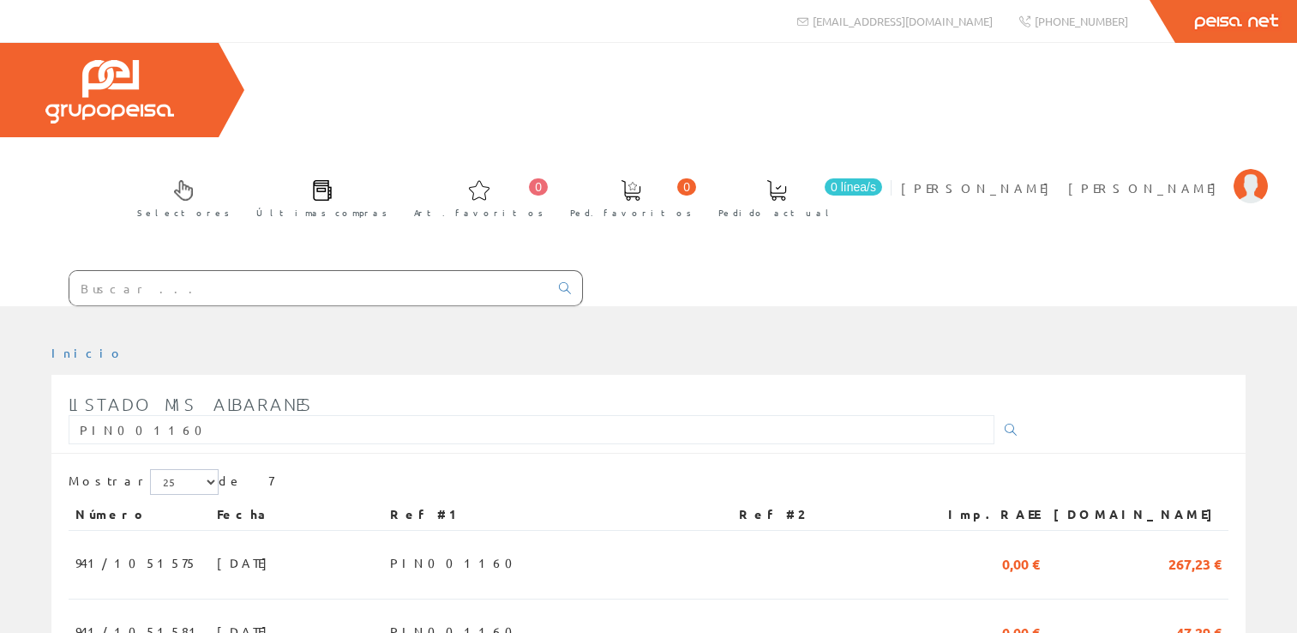
scroll to position [377, 0]
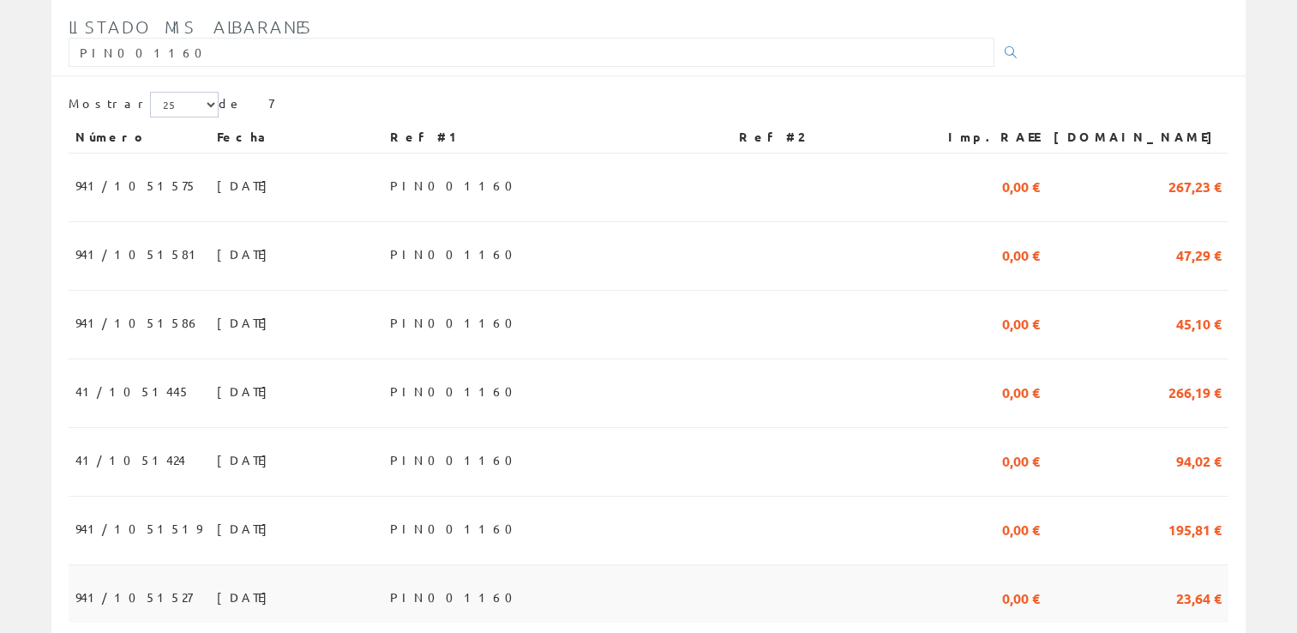
click at [383, 565] on td "[DATE]" at bounding box center [296, 593] width 173 height 57
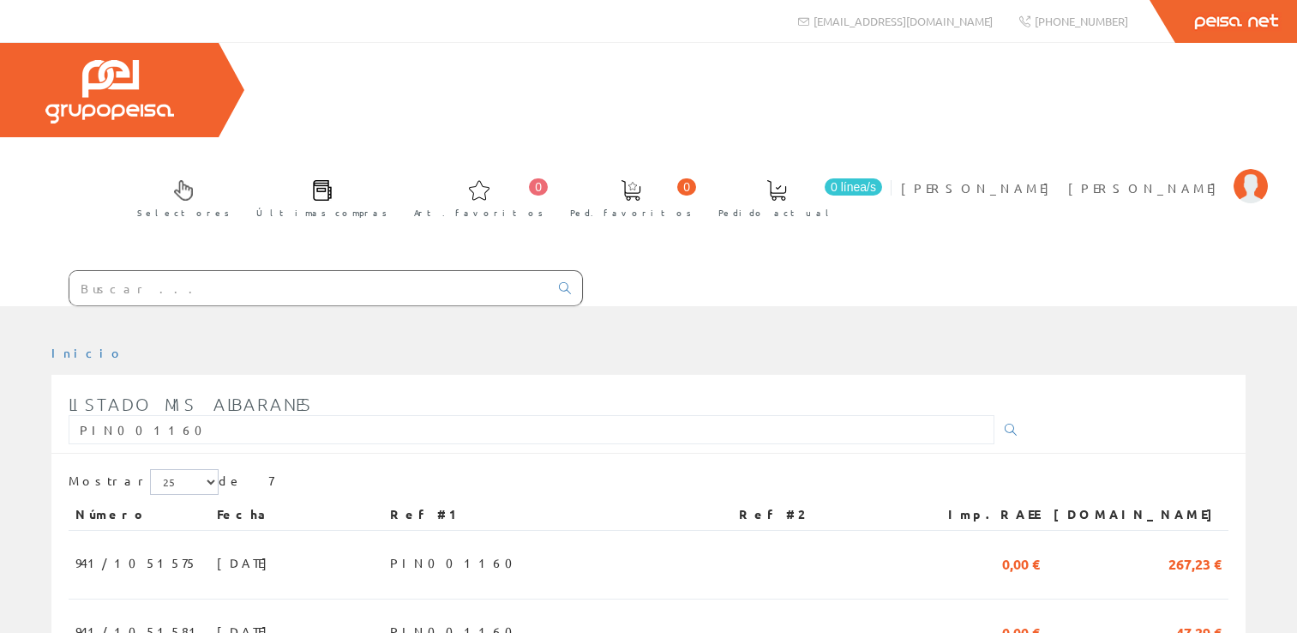
scroll to position [372, 0]
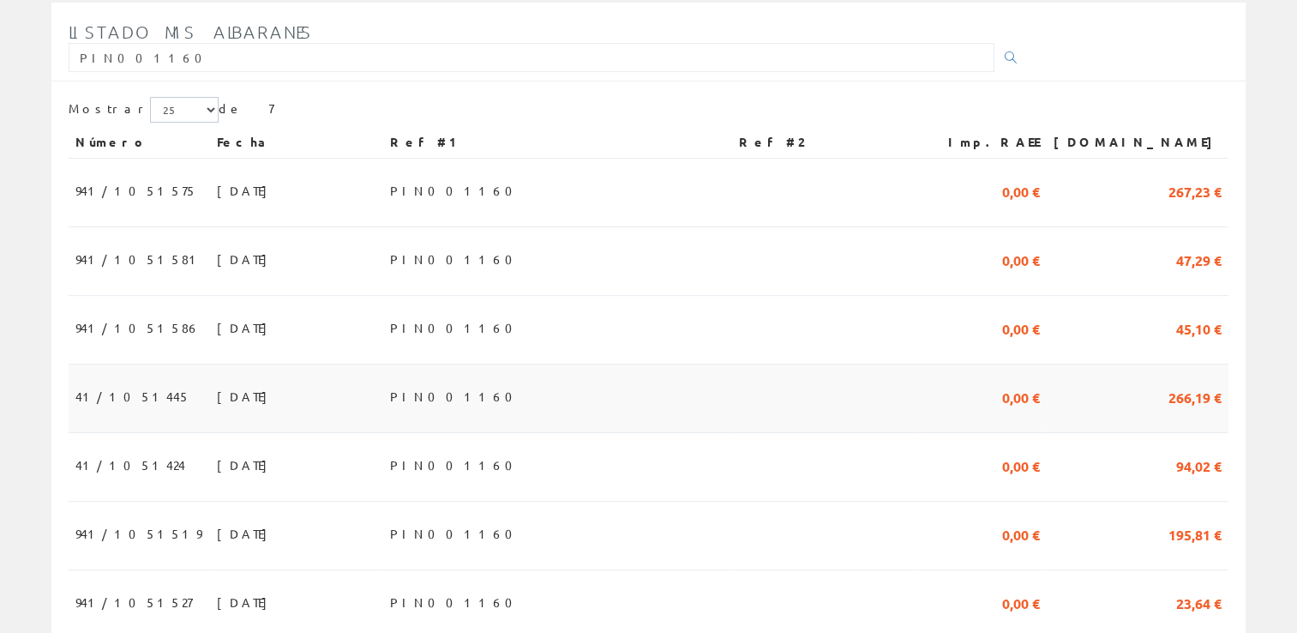
click at [540, 364] on td "PIN001160" at bounding box center [557, 398] width 349 height 69
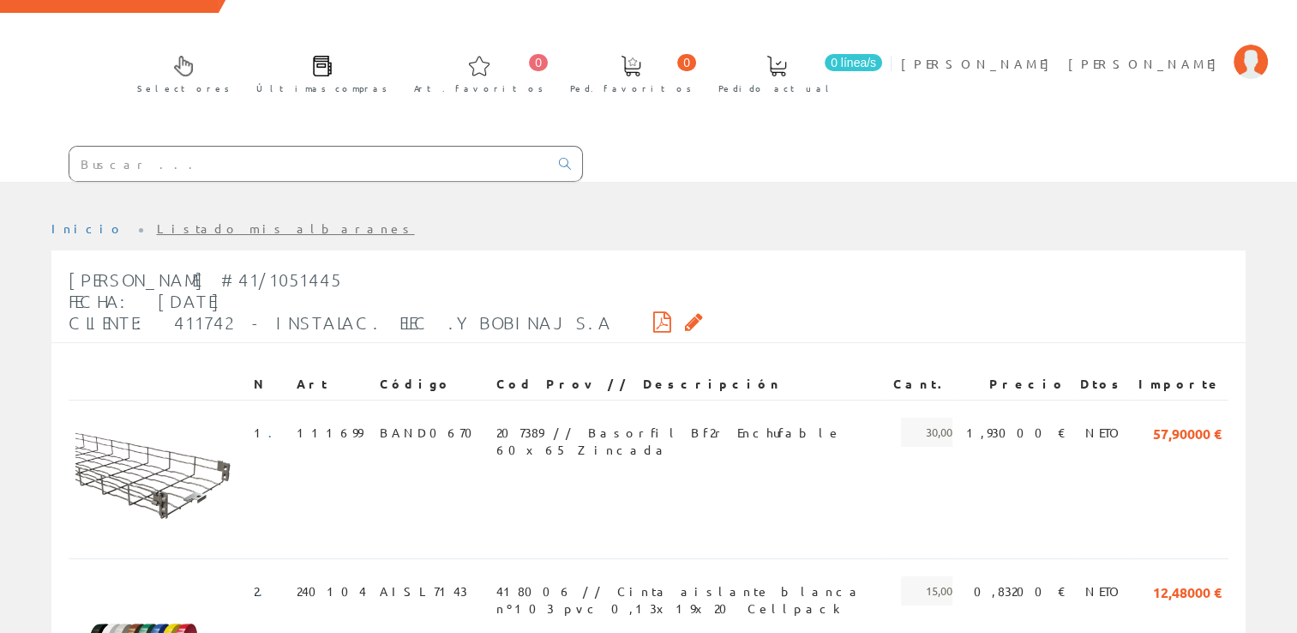
scroll to position [257, 0]
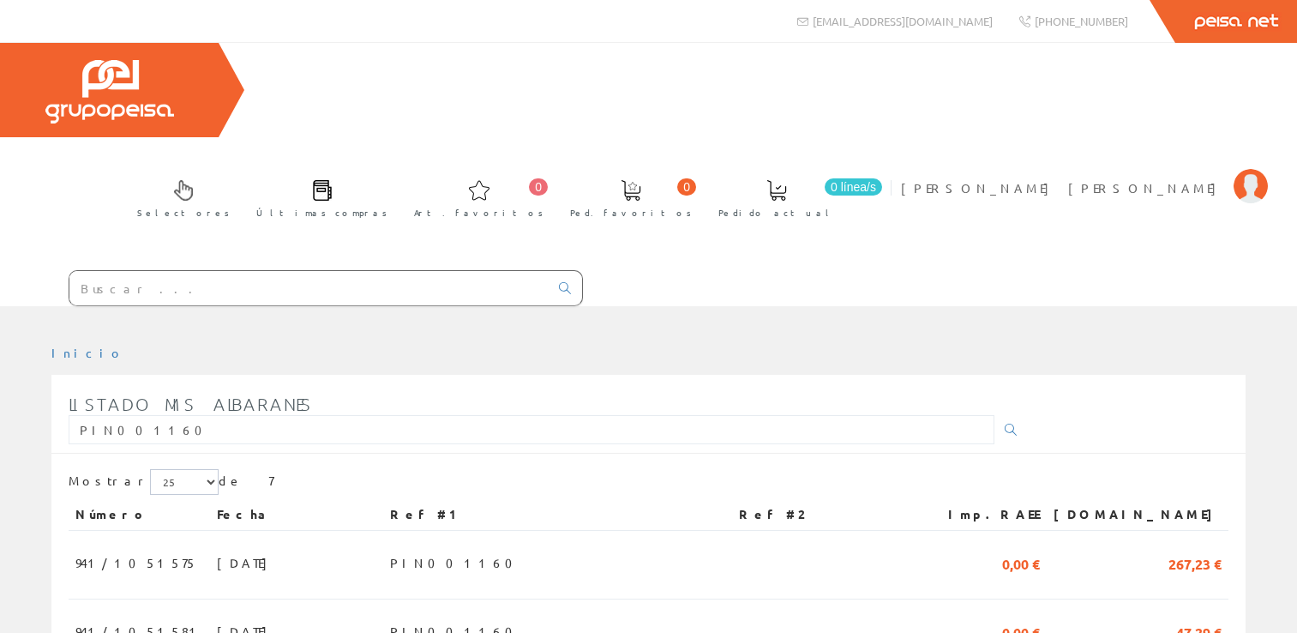
scroll to position [372, 0]
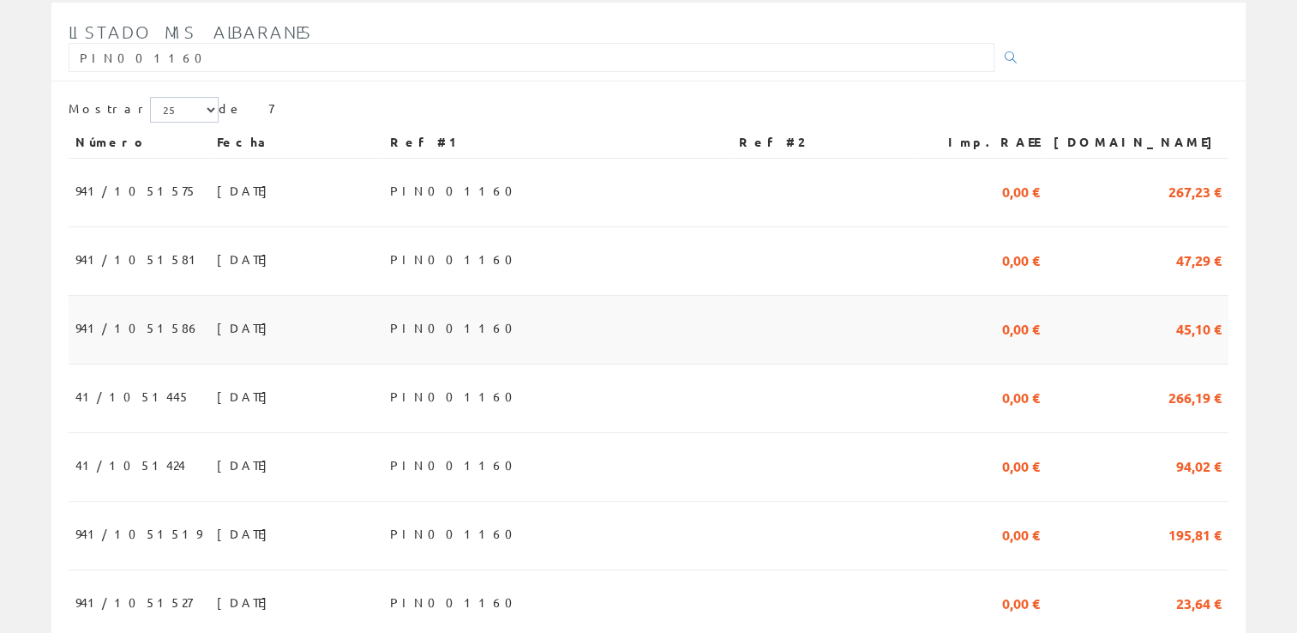
click at [504, 296] on td "PIN001160" at bounding box center [557, 330] width 349 height 69
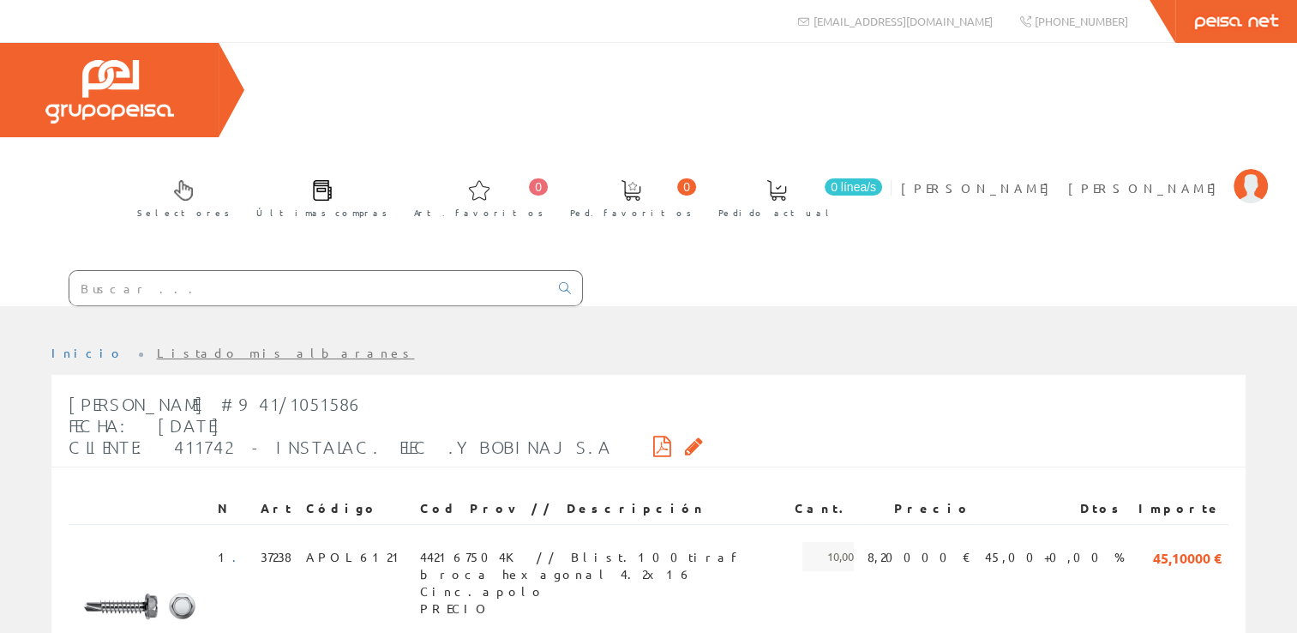
click at [1147, 201] on div "Selectores Últimas compras 0 0" at bounding box center [648, 174] width 1297 height 263
